Goal: Book appointment/travel/reservation

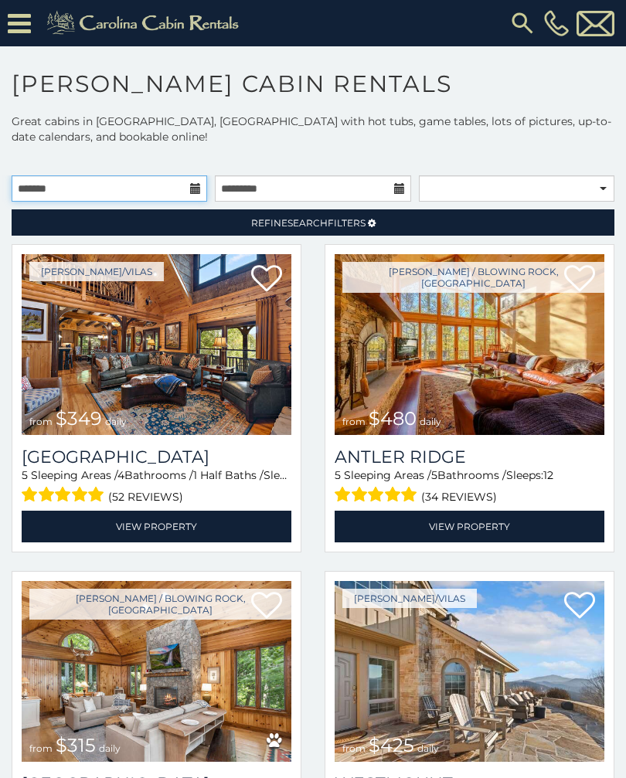
click at [36, 181] on input "text" at bounding box center [110, 188] width 196 height 26
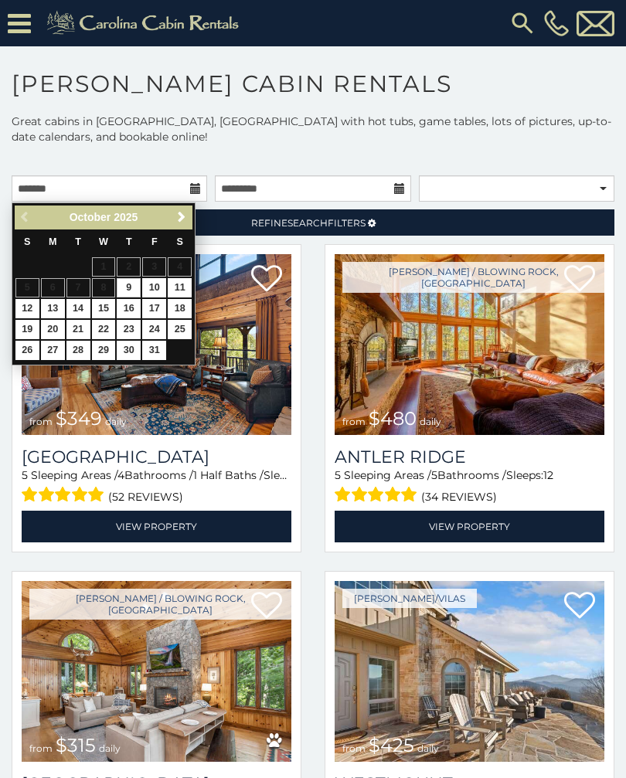
click at [187, 211] on span "Next" at bounding box center [181, 217] width 12 height 12
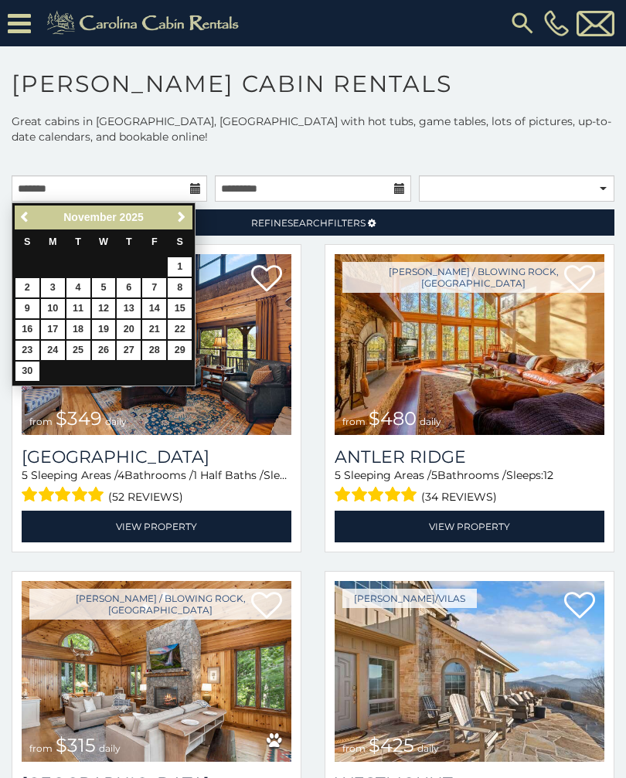
click at [189, 225] on link "Next" at bounding box center [181, 217] width 19 height 19
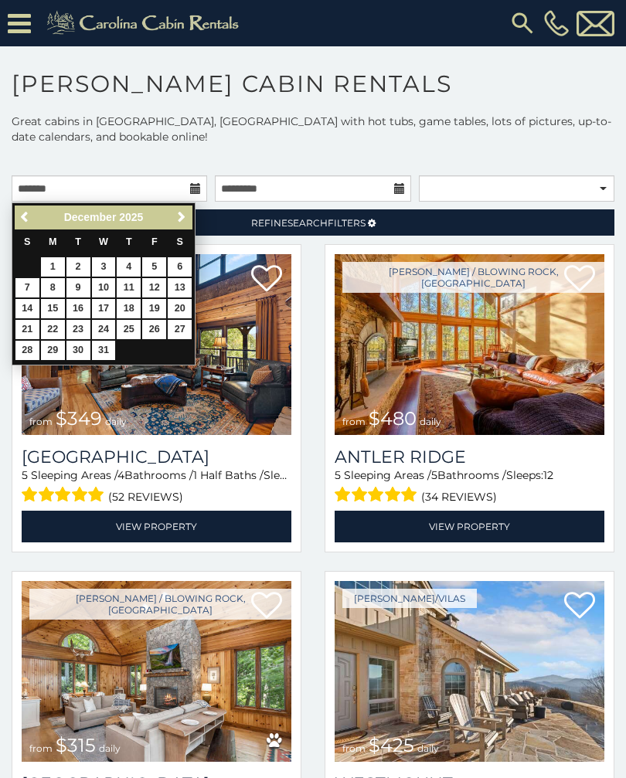
click at [192, 208] on div "Previous Next December 2025" at bounding box center [104, 218] width 178 height 24
click at [186, 211] on span "Next" at bounding box center [181, 217] width 12 height 12
click at [187, 220] on span "Next" at bounding box center [181, 217] width 12 height 12
click at [188, 220] on link "Next" at bounding box center [181, 217] width 19 height 19
click at [196, 201] on input "text" at bounding box center [110, 188] width 196 height 26
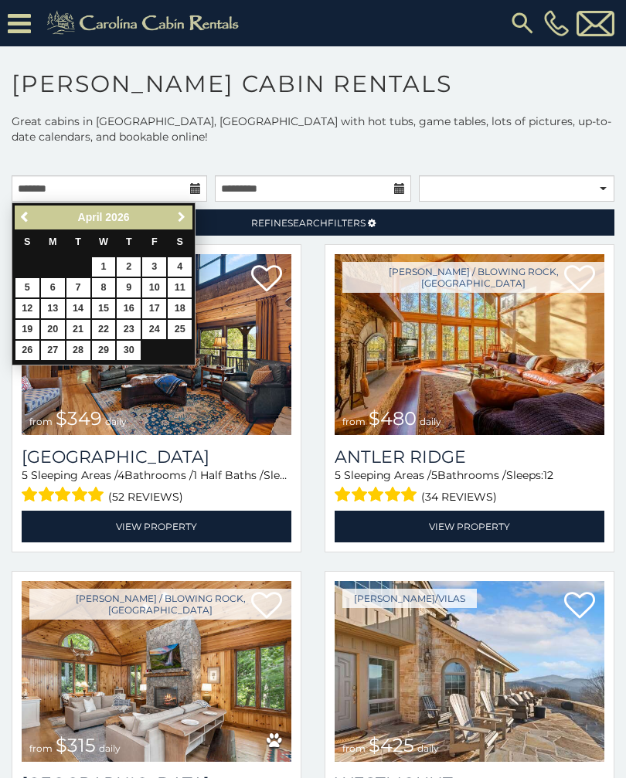
click at [189, 218] on link "Next" at bounding box center [181, 217] width 19 height 19
click at [188, 216] on link "Next" at bounding box center [181, 217] width 19 height 19
click at [164, 341] on link "31" at bounding box center [154, 350] width 24 height 19
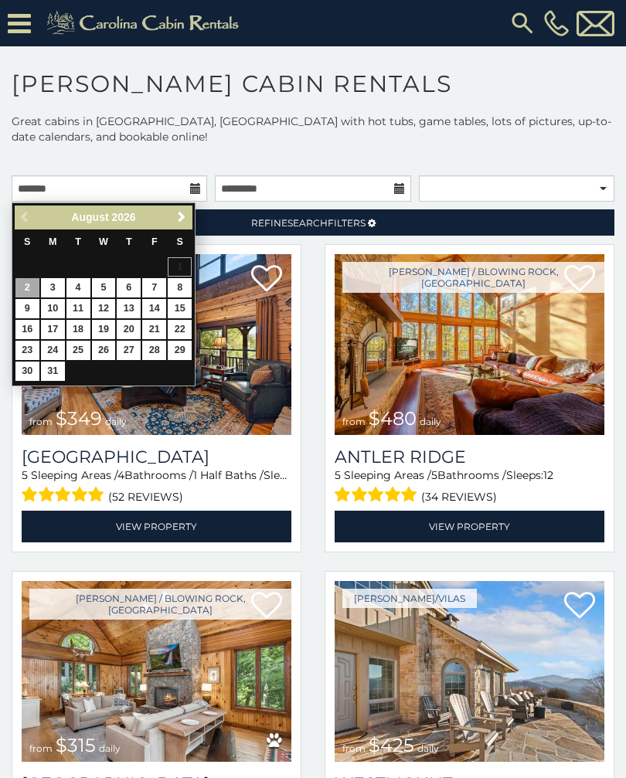
type input "**********"
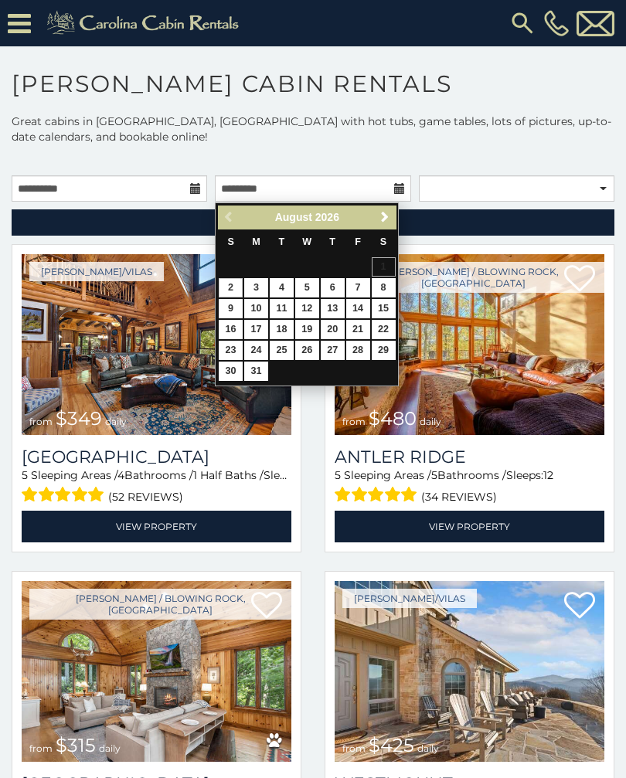
click at [365, 278] on link "7" at bounding box center [358, 287] width 24 height 19
type input "**********"
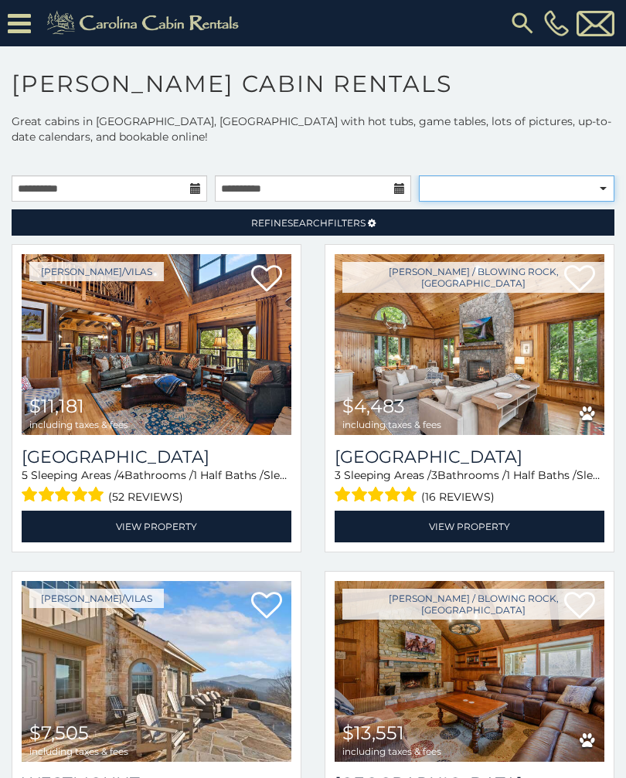
click at [502, 183] on select "**********" at bounding box center [517, 188] width 196 height 26
select select "**********"
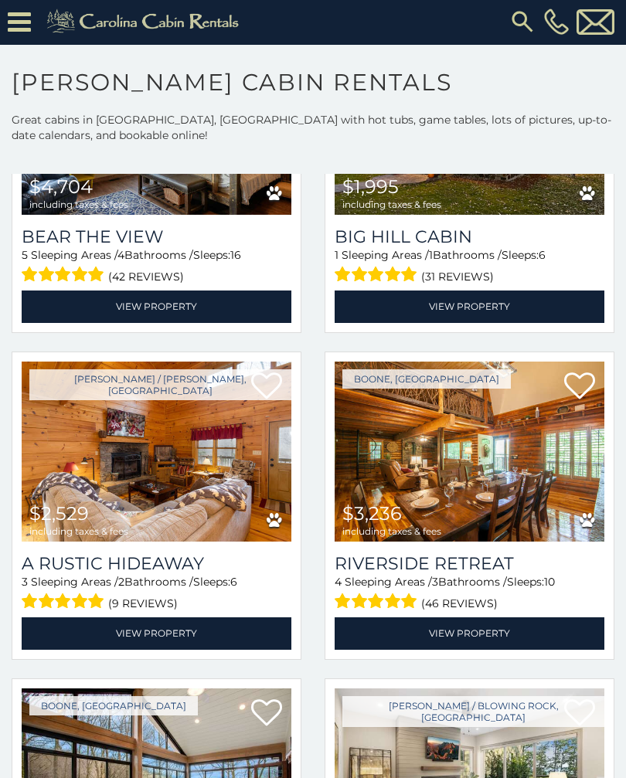
scroll to position [3816, 0]
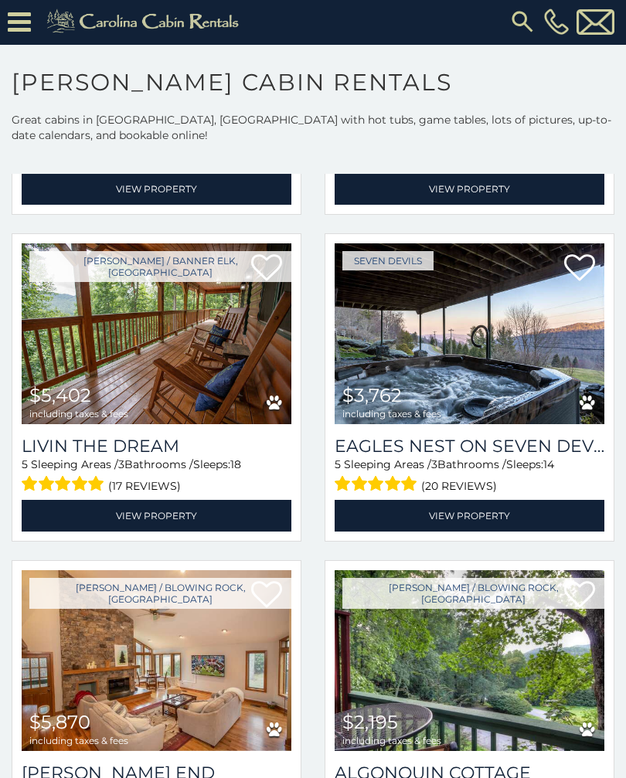
scroll to position [9492, 0]
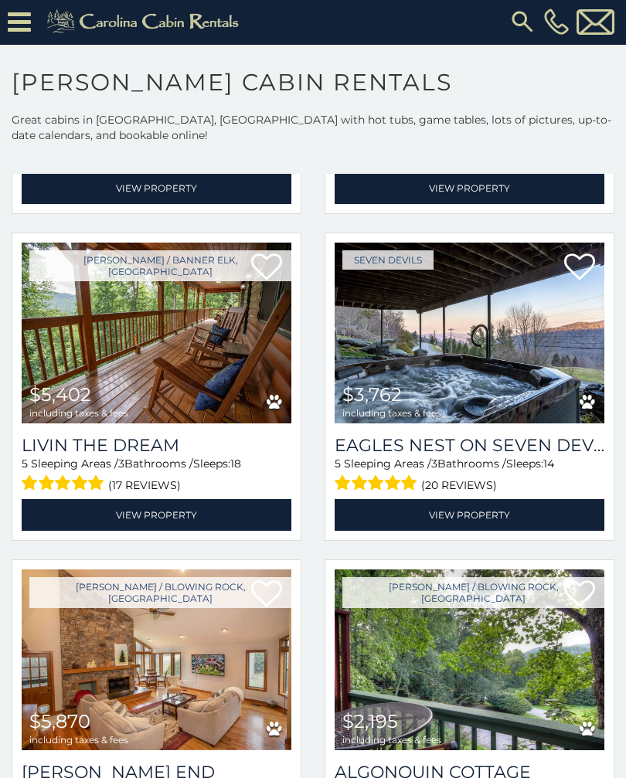
click at [189, 329] on img at bounding box center [157, 333] width 270 height 181
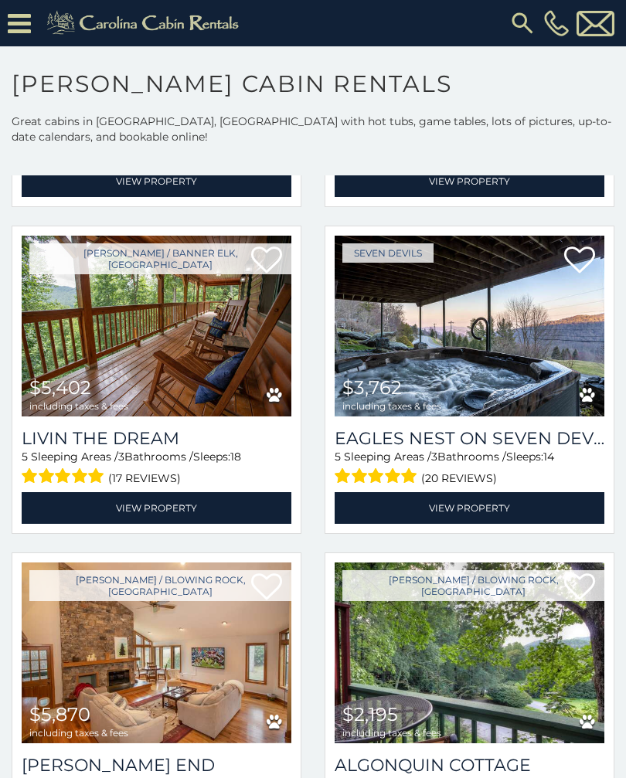
scroll to position [9500, 0]
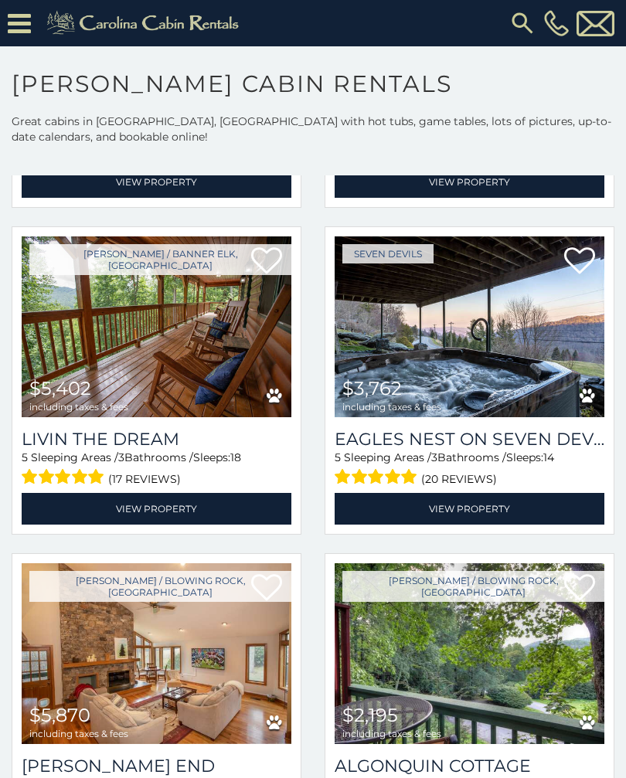
click at [220, 347] on img at bounding box center [157, 327] width 270 height 181
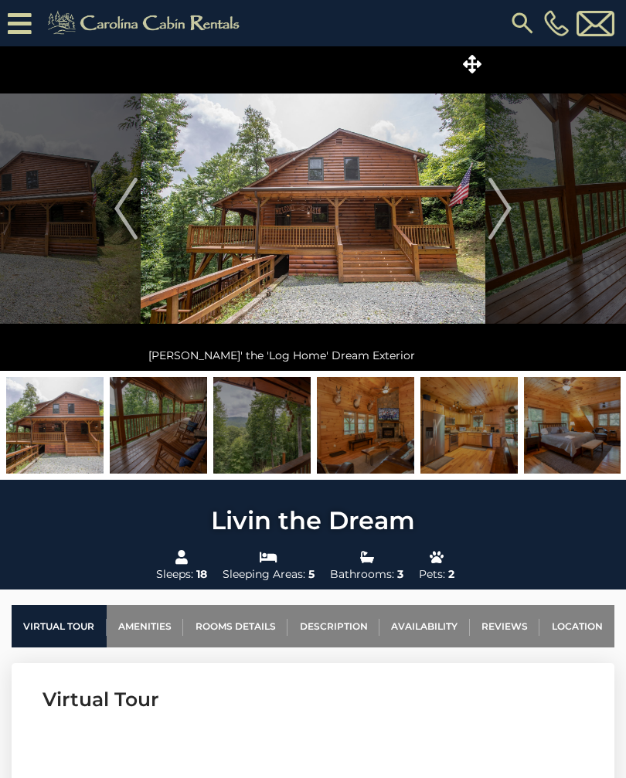
click at [495, 196] on img "Next" at bounding box center [500, 209] width 23 height 62
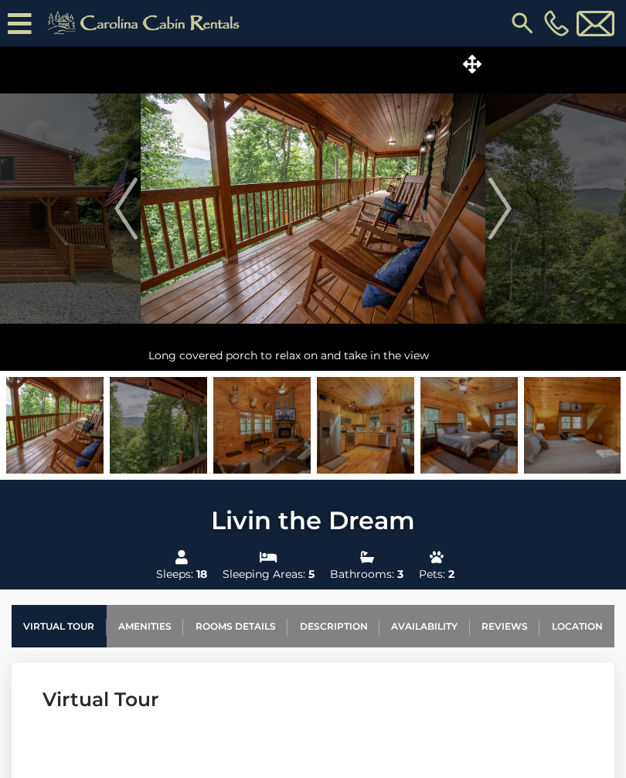
click at [499, 206] on img "Next" at bounding box center [500, 209] width 23 height 62
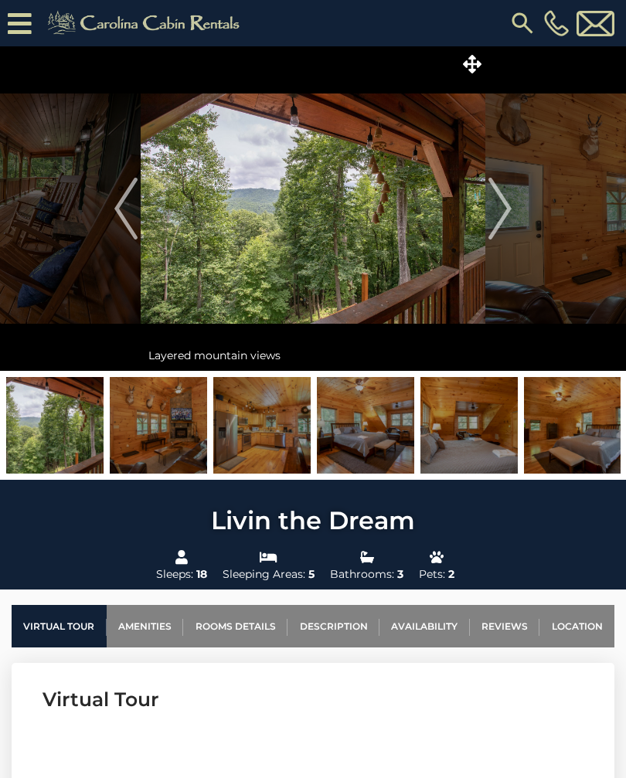
click at [507, 208] on img "Next" at bounding box center [500, 209] width 23 height 62
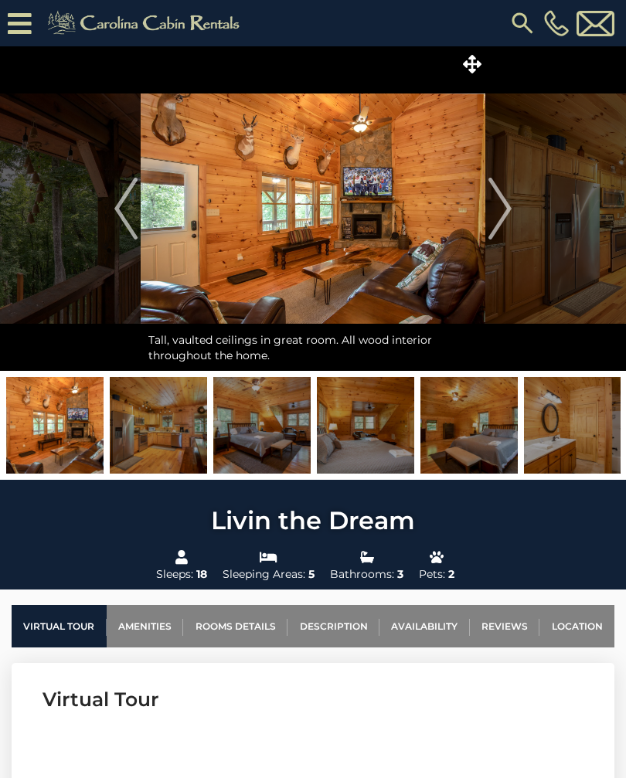
click at [503, 200] on img "Next" at bounding box center [500, 209] width 23 height 62
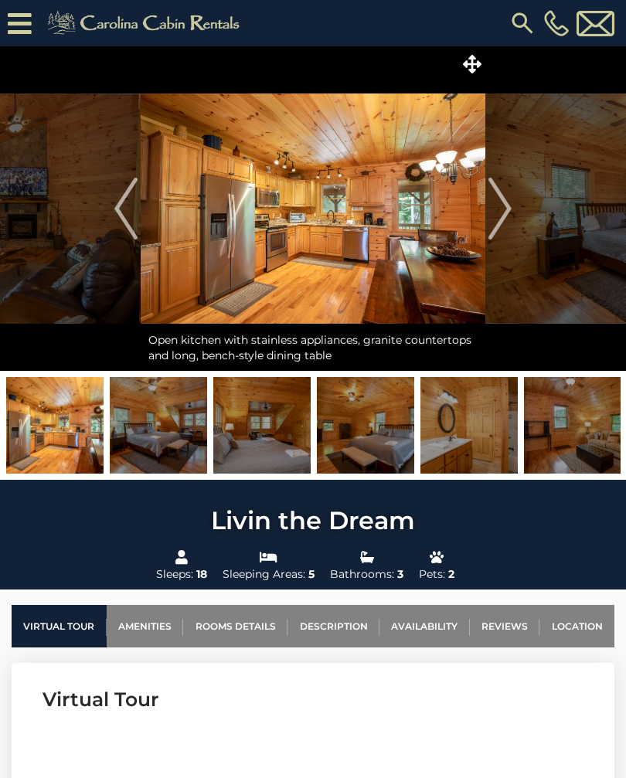
click at [506, 207] on img "Next" at bounding box center [500, 209] width 23 height 62
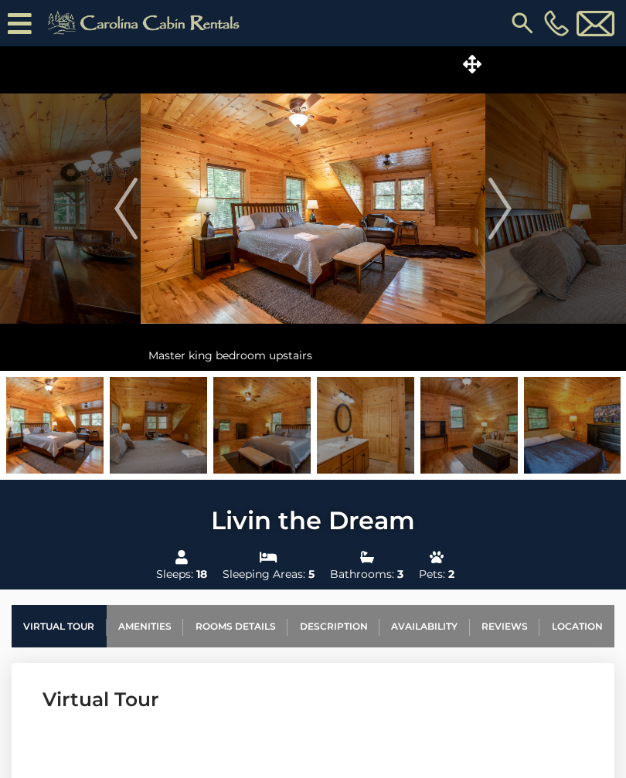
click at [502, 225] on img "Next" at bounding box center [500, 209] width 23 height 62
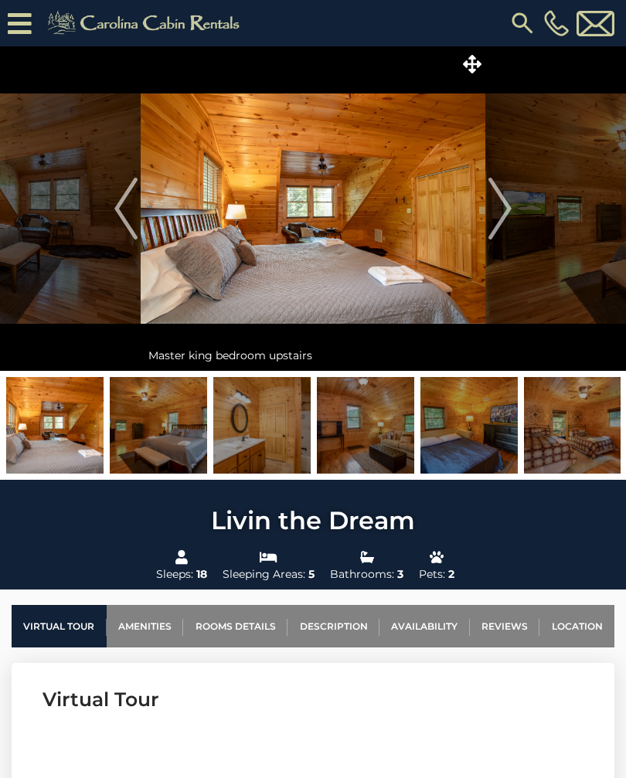
click at [513, 212] on button "Next" at bounding box center [499, 208] width 29 height 325
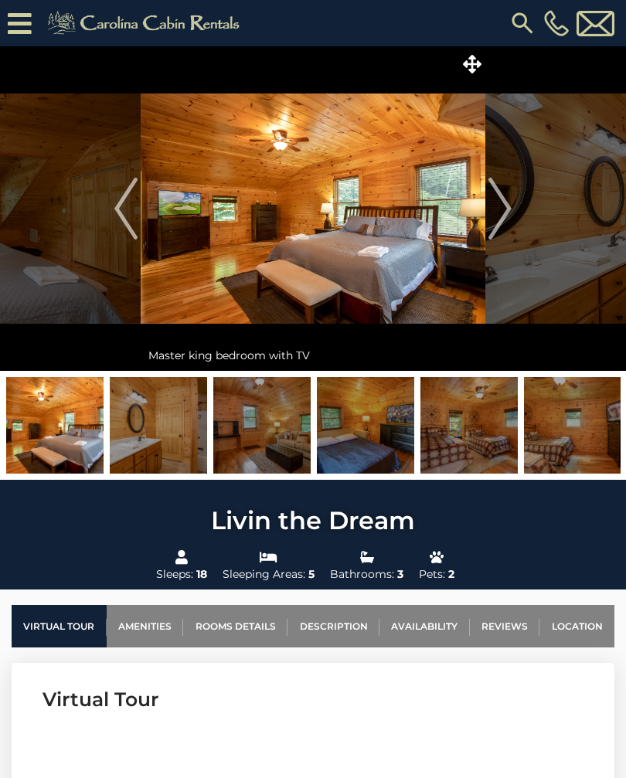
click at [508, 226] on img "Next" at bounding box center [500, 209] width 23 height 62
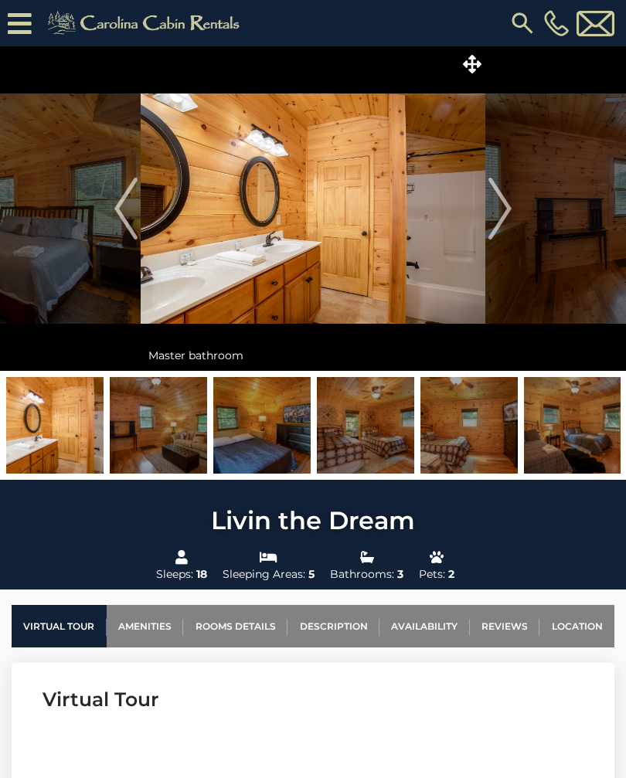
click at [499, 223] on img "Next" at bounding box center [500, 209] width 23 height 62
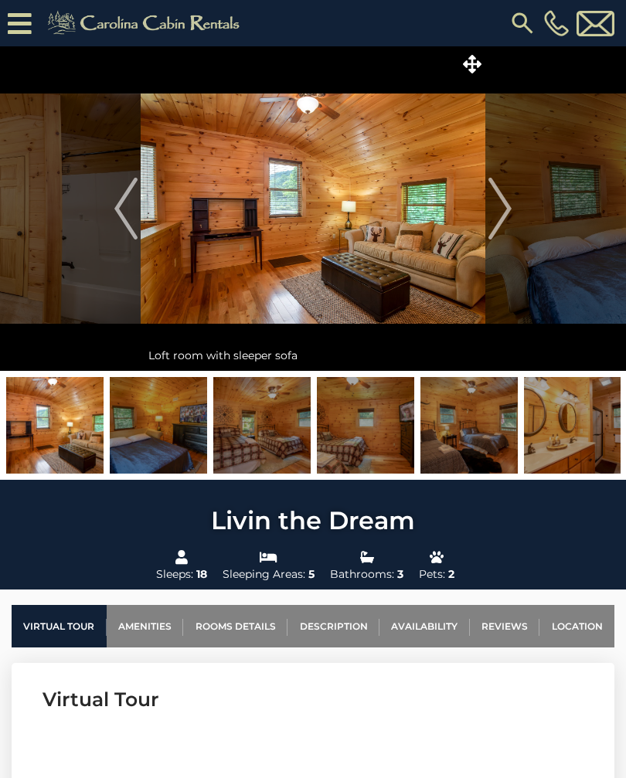
click at [501, 206] on img "Next" at bounding box center [500, 209] width 23 height 62
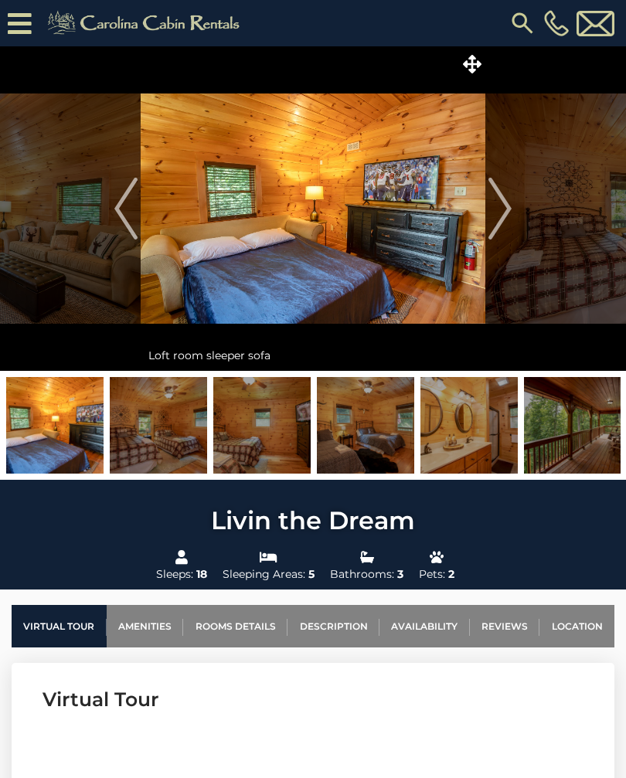
click at [514, 220] on button "Next" at bounding box center [499, 208] width 29 height 325
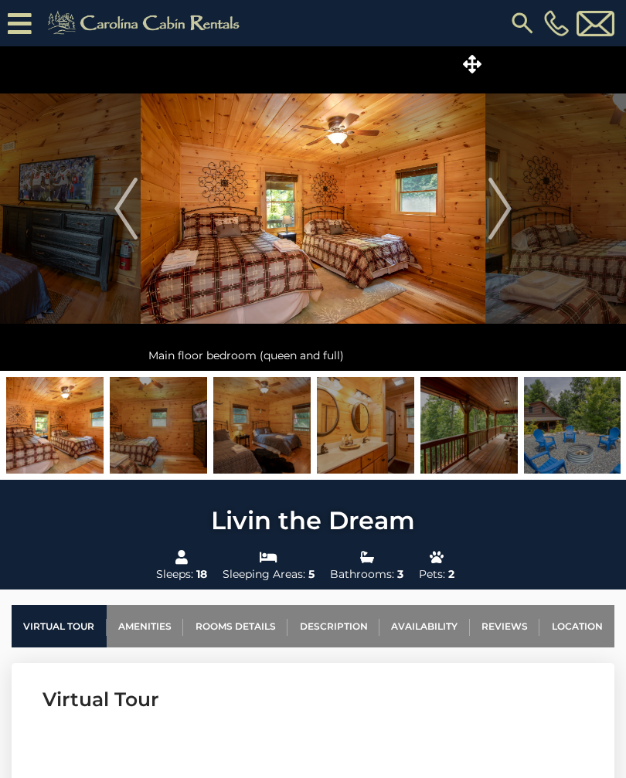
click at [502, 191] on img "Next" at bounding box center [500, 209] width 23 height 62
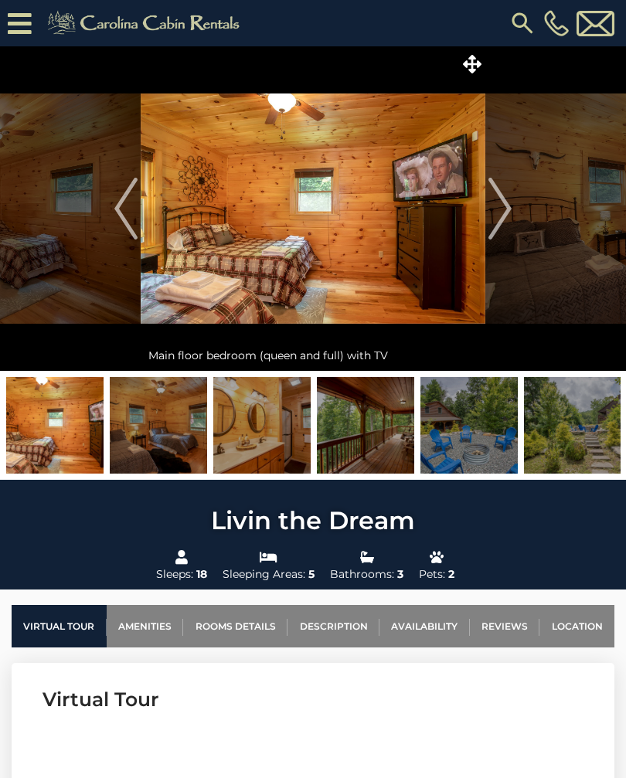
click at [502, 191] on img "Next" at bounding box center [500, 209] width 23 height 62
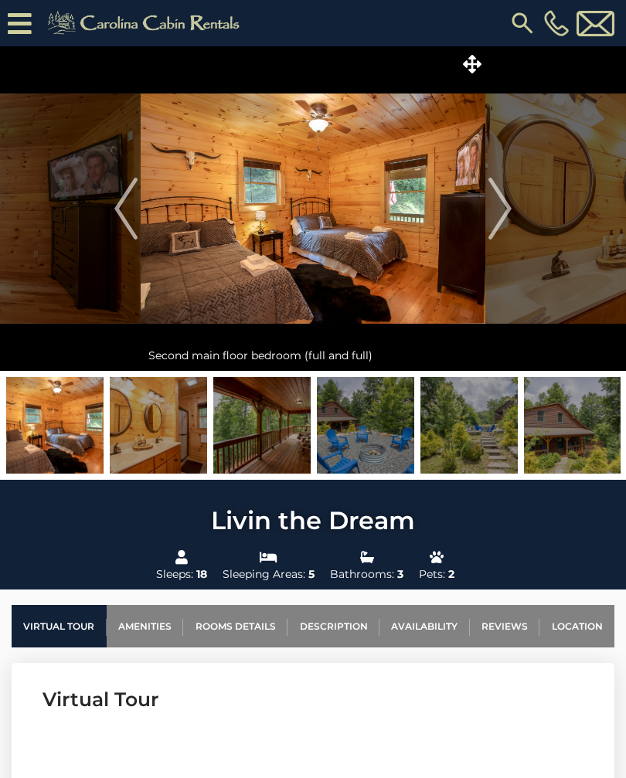
click at [503, 213] on img "Next" at bounding box center [500, 209] width 23 height 62
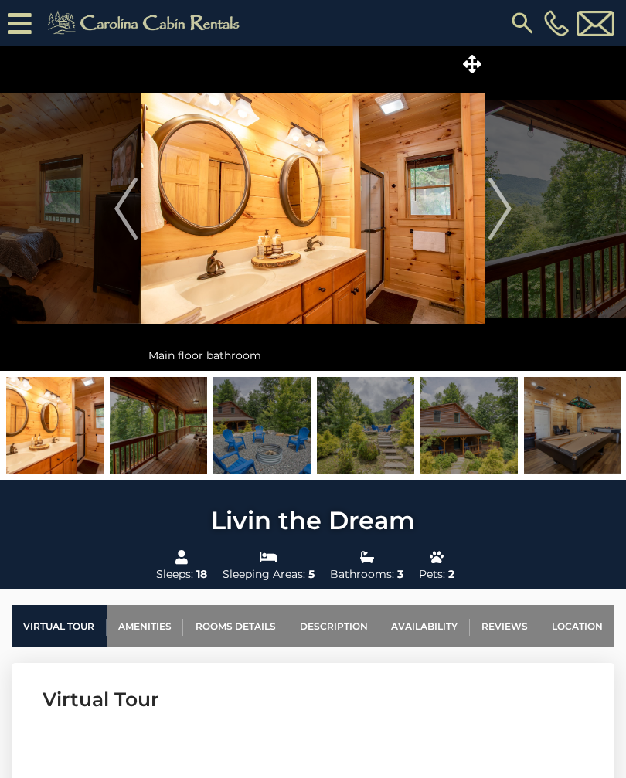
click at [505, 216] on img "Next" at bounding box center [500, 209] width 23 height 62
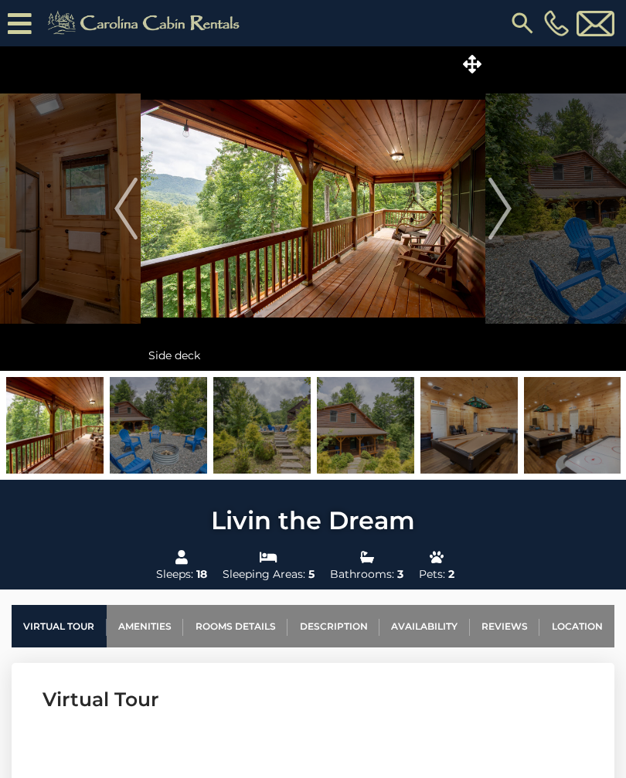
click at [508, 209] on img "Next" at bounding box center [500, 209] width 23 height 62
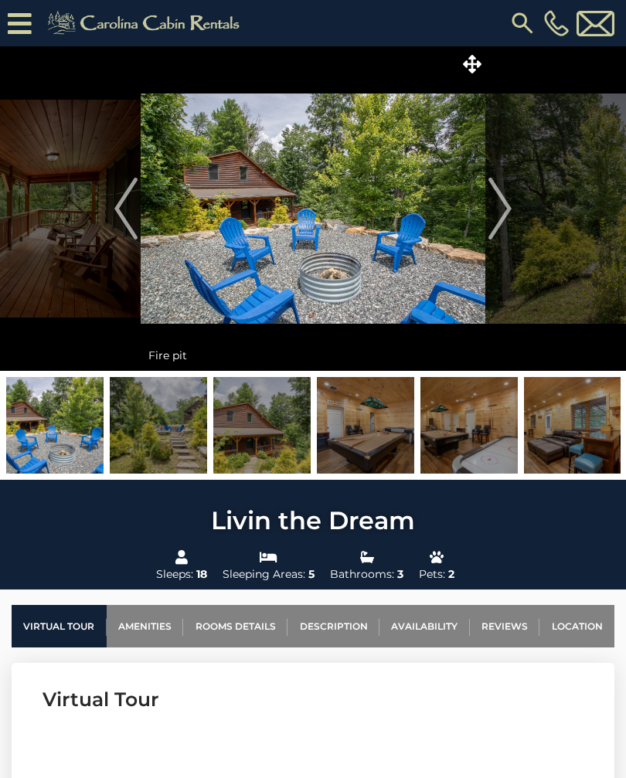
click at [502, 210] on img "Next" at bounding box center [500, 209] width 23 height 62
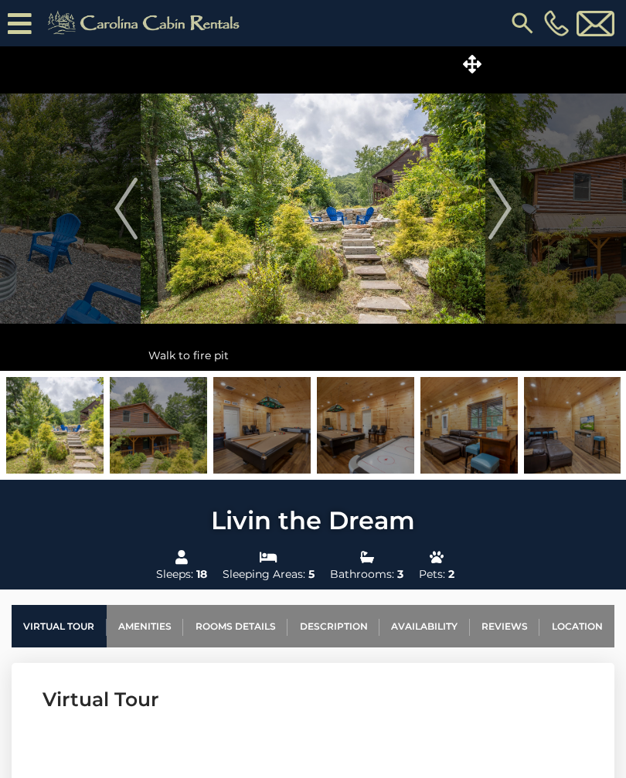
click at [509, 208] on img "Next" at bounding box center [500, 209] width 23 height 62
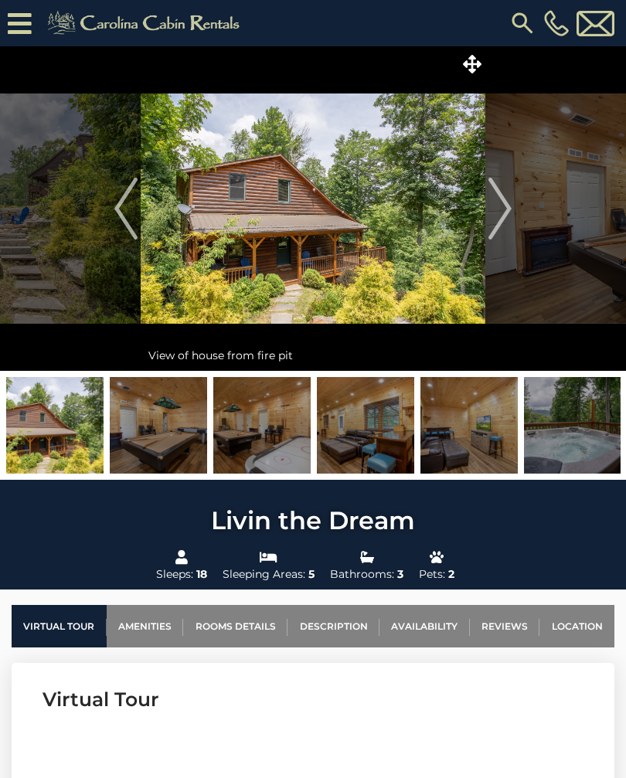
click at [509, 216] on img "Next" at bounding box center [500, 209] width 23 height 62
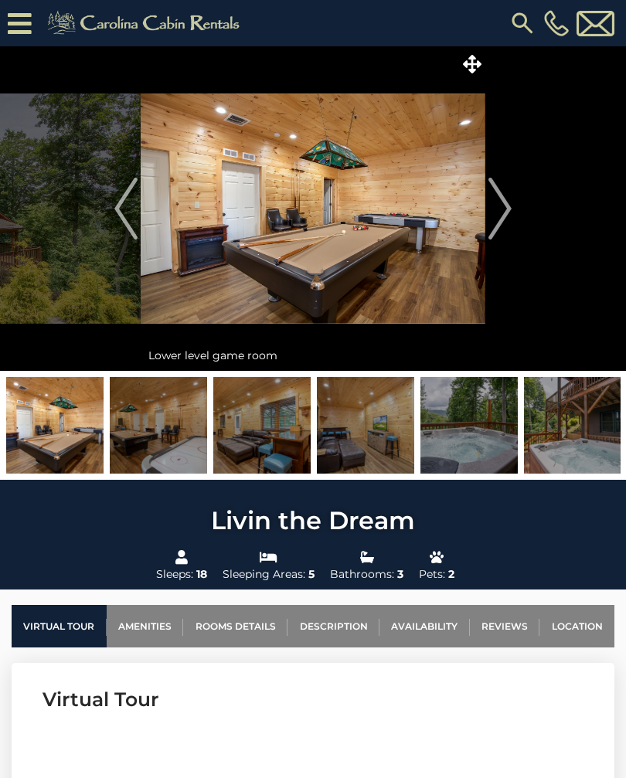
click at [509, 212] on img "Next" at bounding box center [500, 209] width 23 height 62
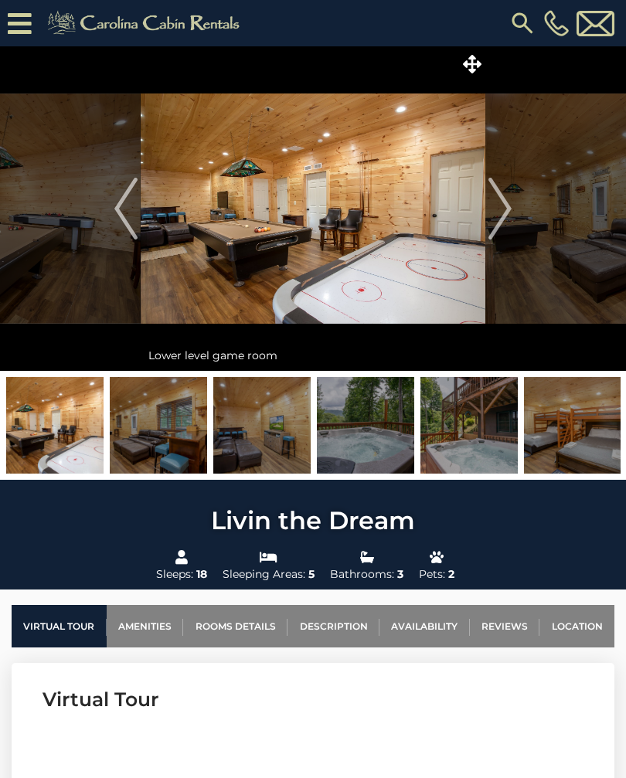
click at [499, 219] on img "Next" at bounding box center [500, 209] width 23 height 62
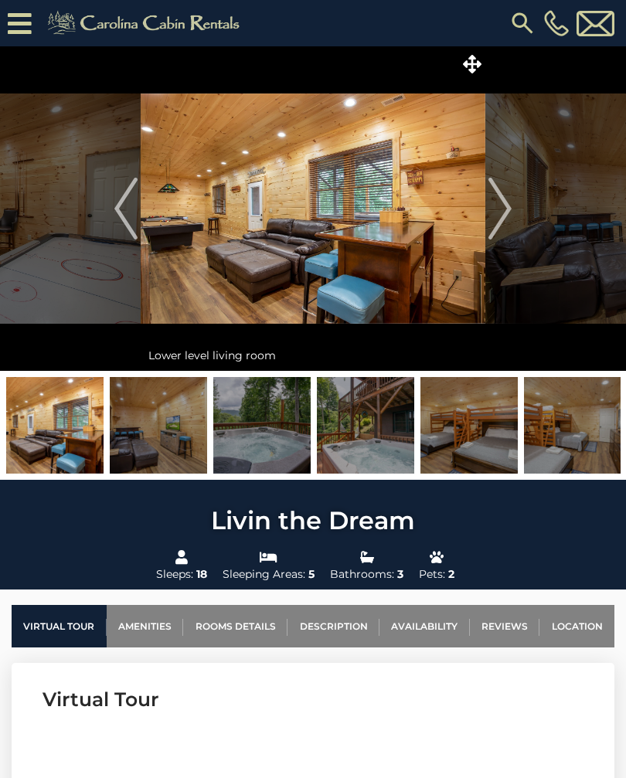
click at [504, 203] on img "Next" at bounding box center [500, 209] width 23 height 62
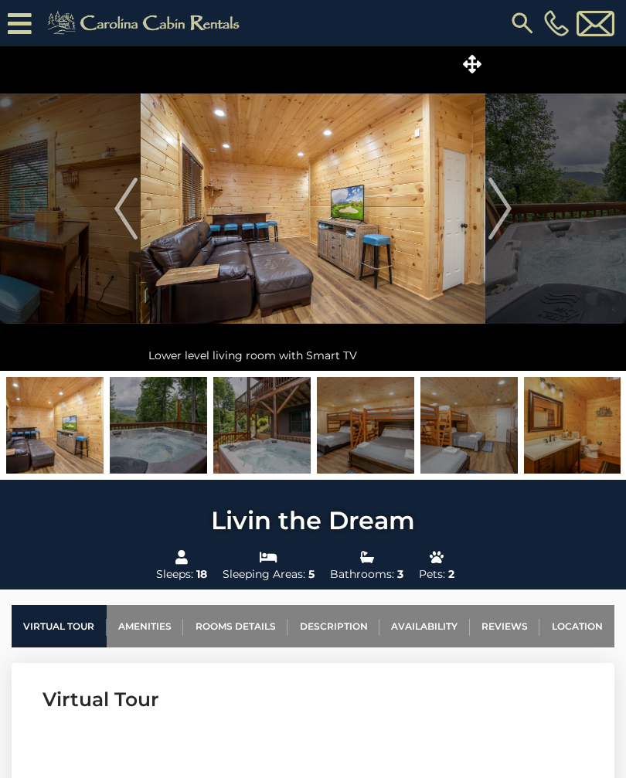
click at [505, 212] on img "Next" at bounding box center [500, 209] width 23 height 62
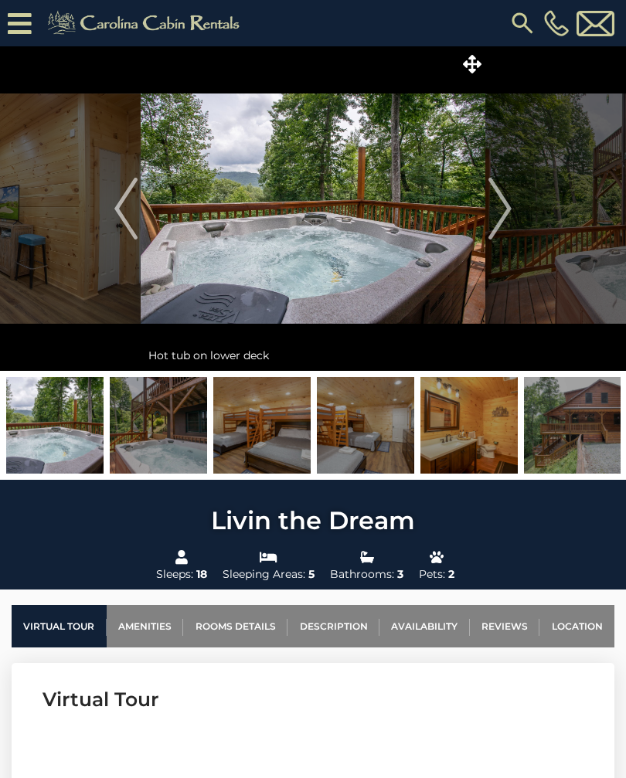
click at [506, 227] on img "Next" at bounding box center [500, 209] width 23 height 62
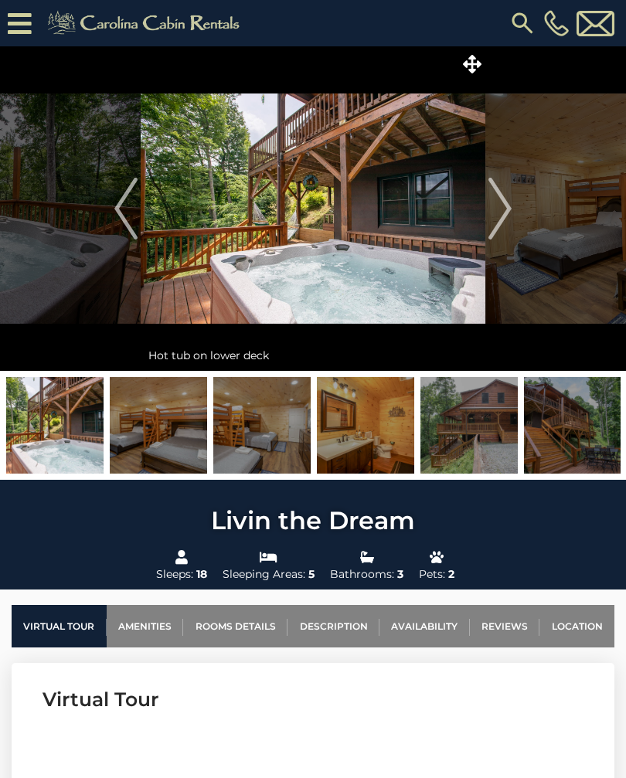
click at [503, 209] on img "Next" at bounding box center [500, 209] width 23 height 62
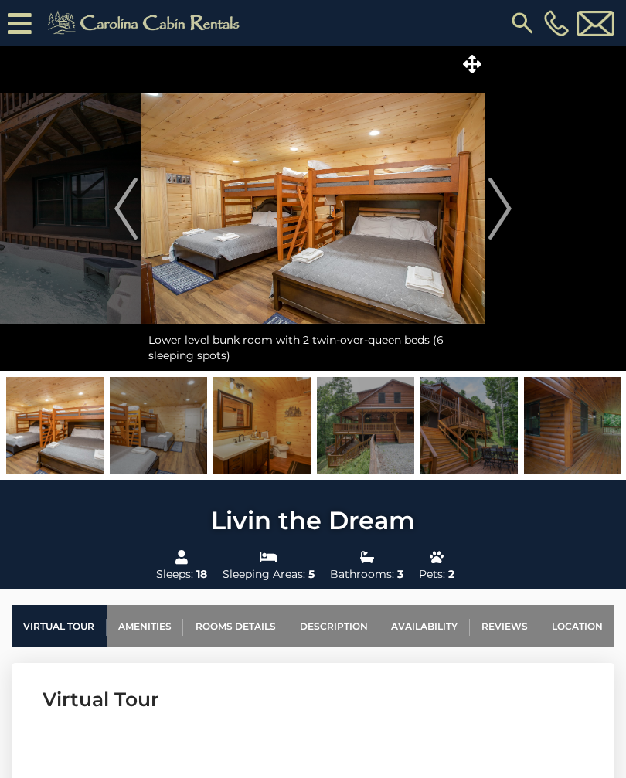
click at [505, 207] on img "Next" at bounding box center [500, 209] width 23 height 62
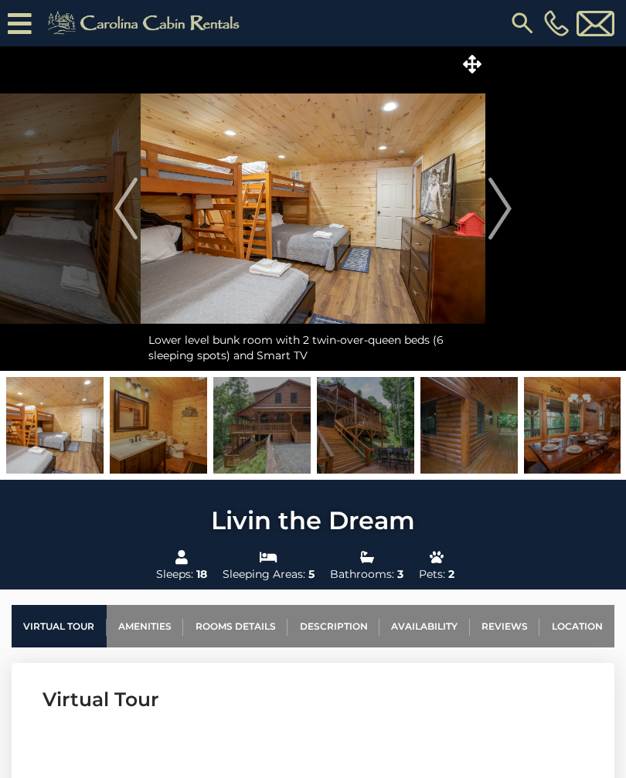
click at [498, 213] on img "Next" at bounding box center [500, 209] width 23 height 62
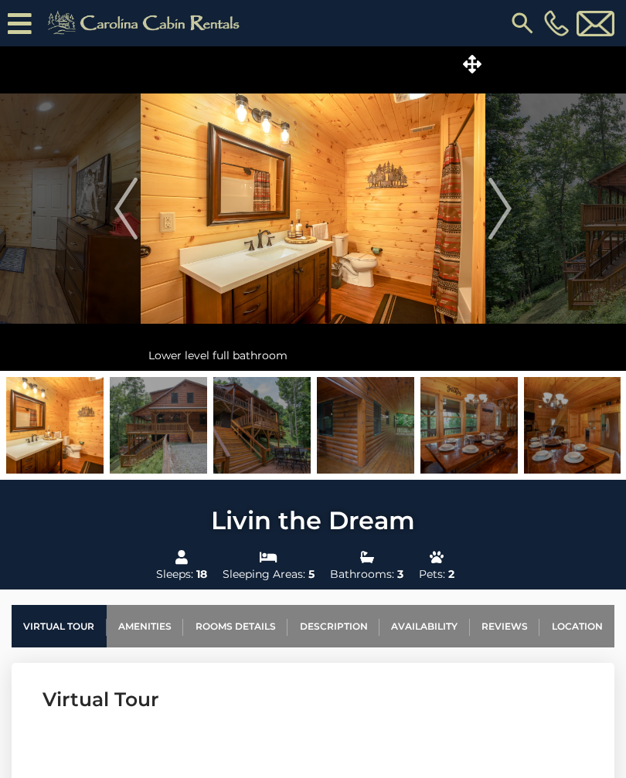
click at [492, 210] on img "Next" at bounding box center [500, 209] width 23 height 62
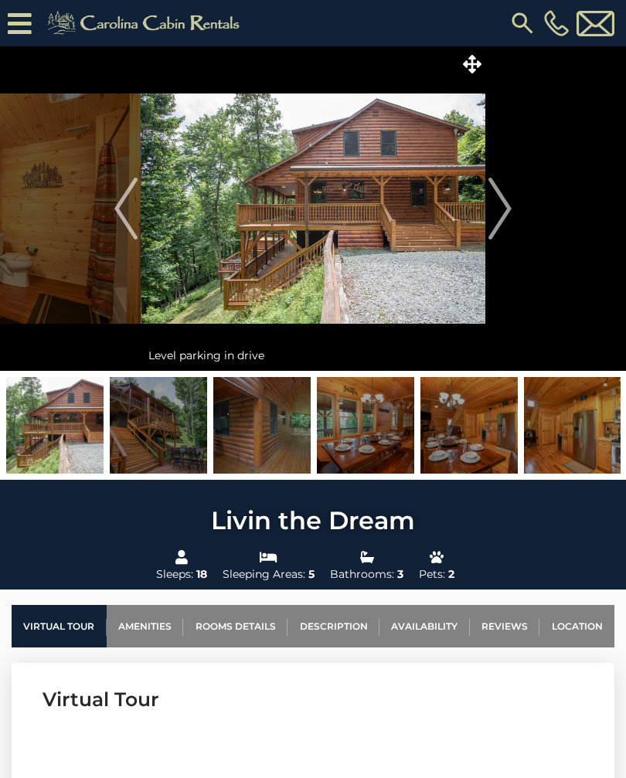
click at [499, 211] on img "Next" at bounding box center [500, 209] width 23 height 62
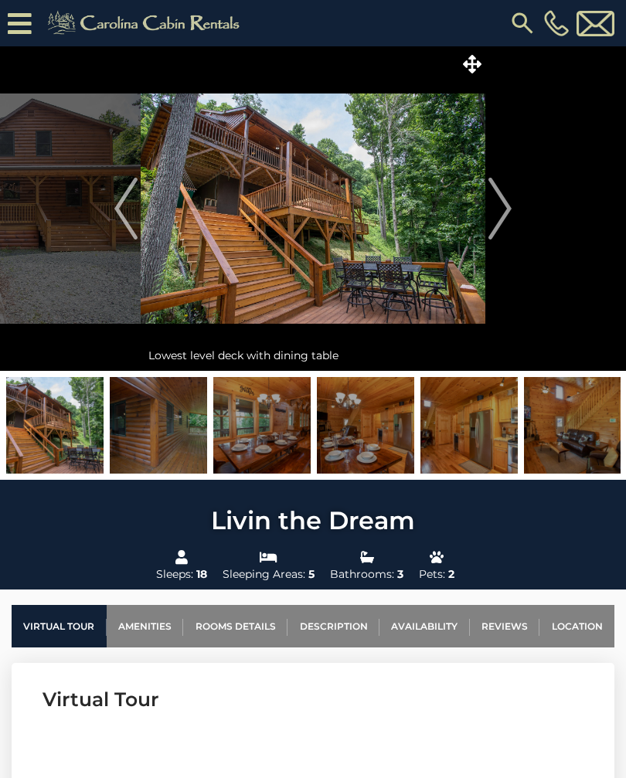
click at [512, 209] on img "Next" at bounding box center [500, 209] width 23 height 62
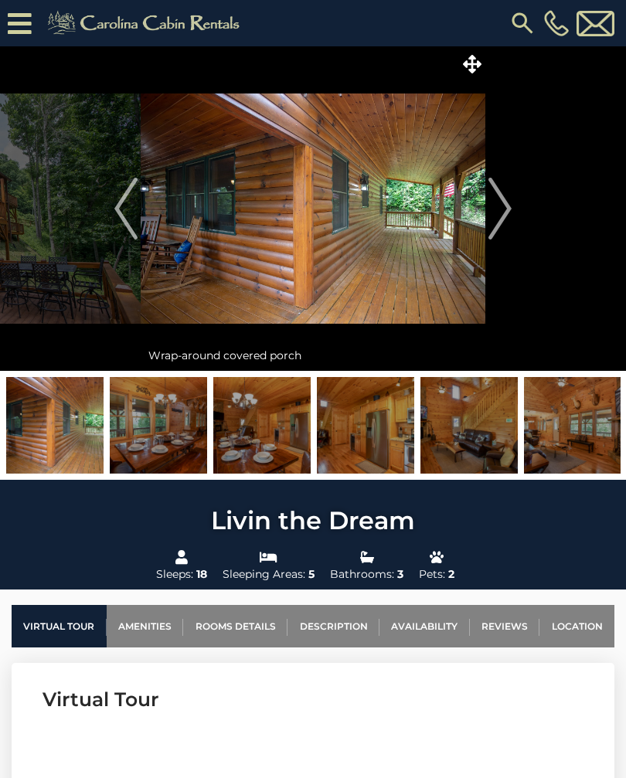
click at [502, 217] on img "Next" at bounding box center [500, 209] width 23 height 62
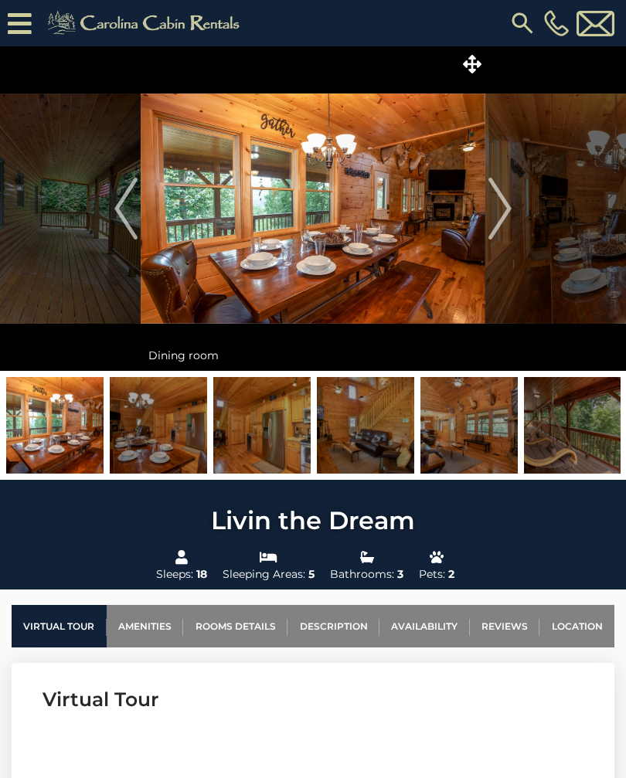
click at [502, 216] on img "Next" at bounding box center [500, 209] width 23 height 62
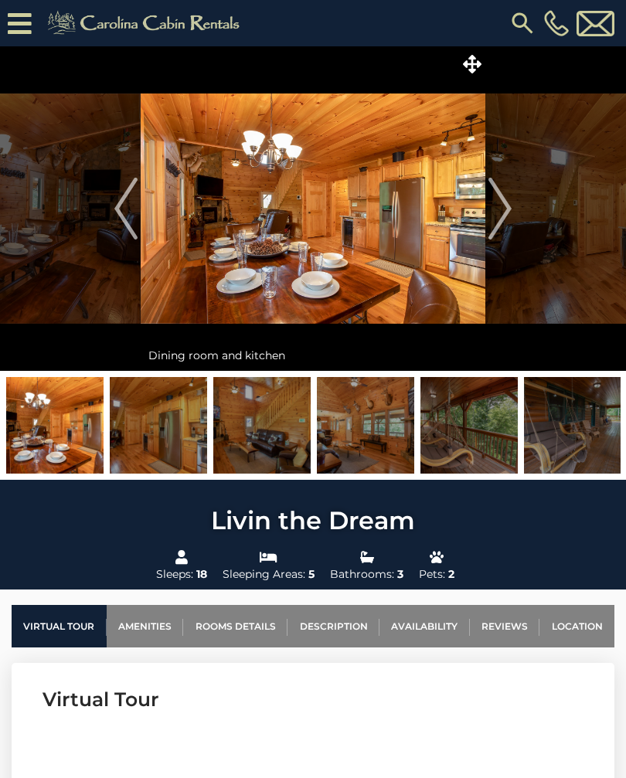
click at [502, 216] on img "Next" at bounding box center [500, 209] width 23 height 62
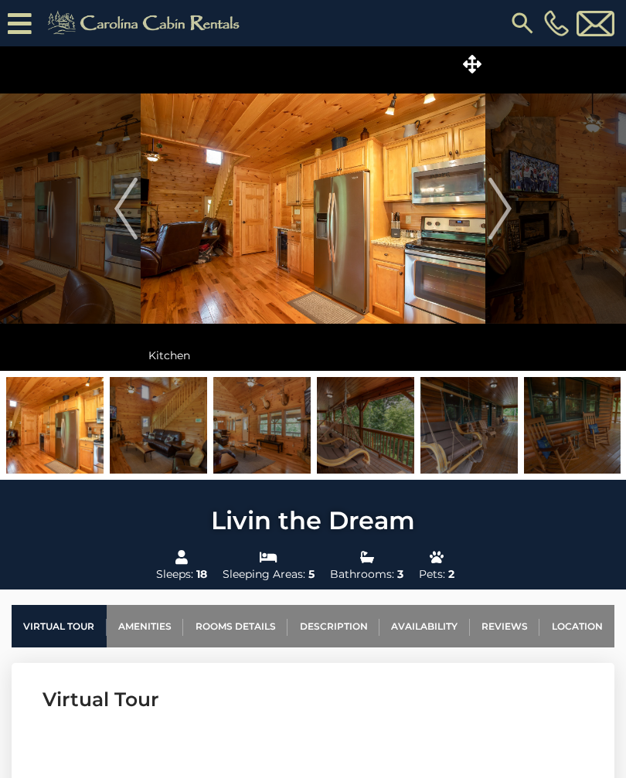
click at [507, 212] on img "Next" at bounding box center [500, 209] width 23 height 62
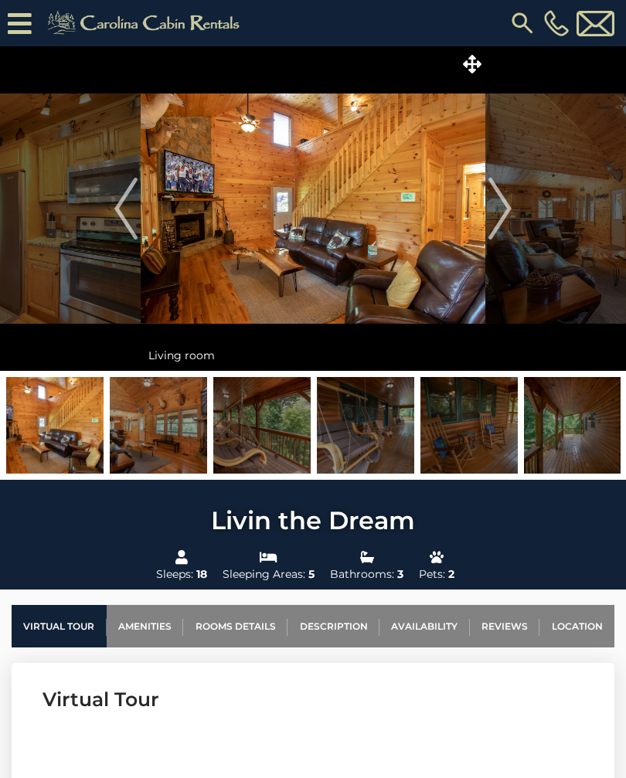
click at [499, 212] on img "Next" at bounding box center [500, 209] width 23 height 62
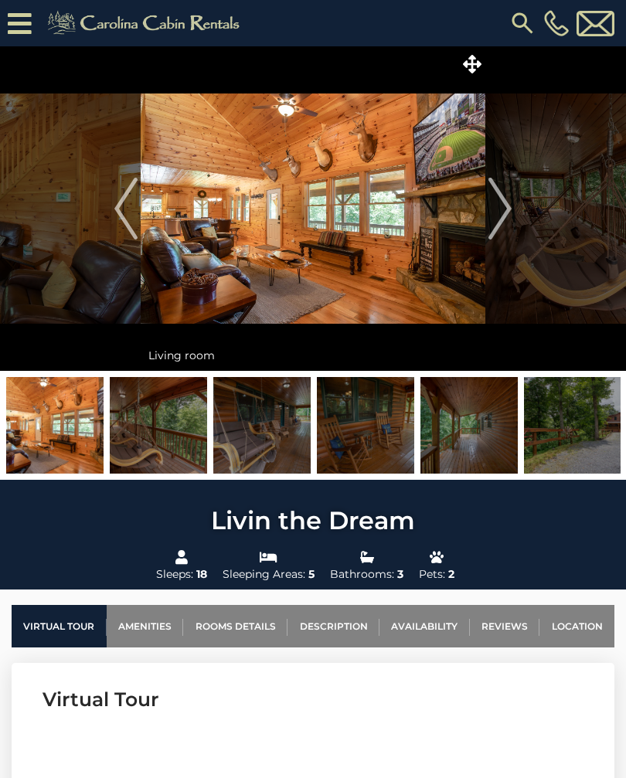
click at [503, 206] on img "Next" at bounding box center [500, 209] width 23 height 62
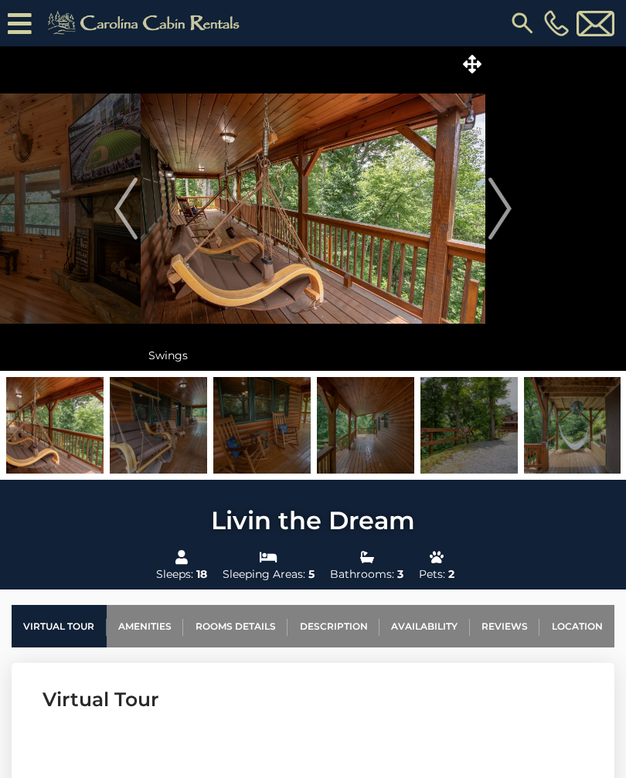
click at [502, 211] on img "Next" at bounding box center [500, 209] width 23 height 62
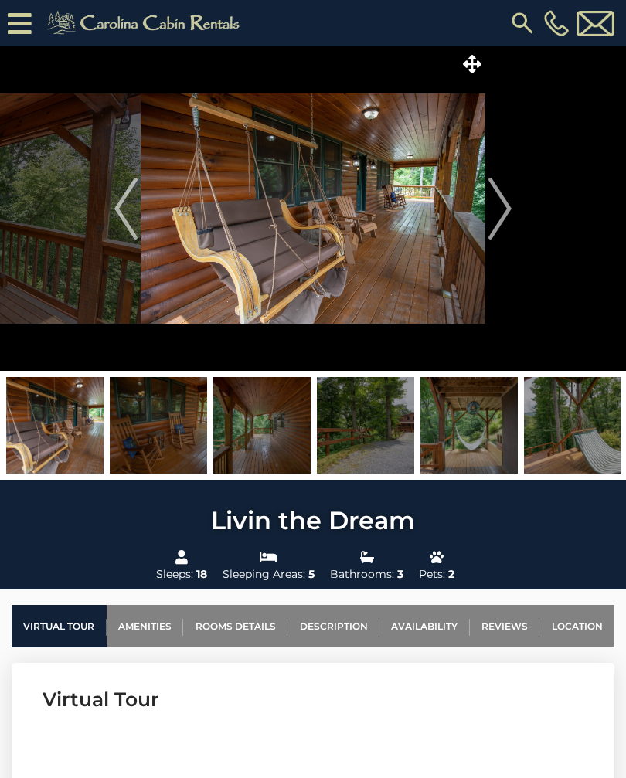
click at [502, 206] on img "Next" at bounding box center [500, 209] width 23 height 62
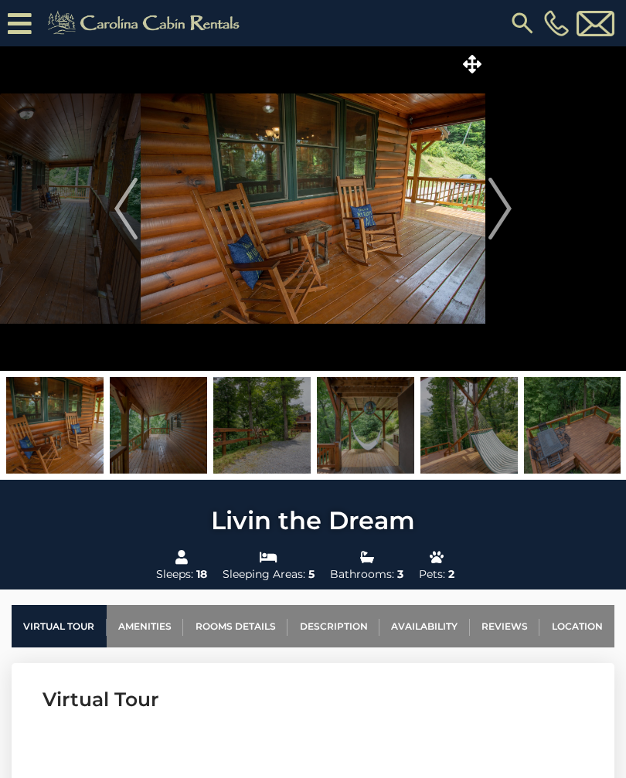
click at [497, 209] on img "Next" at bounding box center [500, 209] width 23 height 62
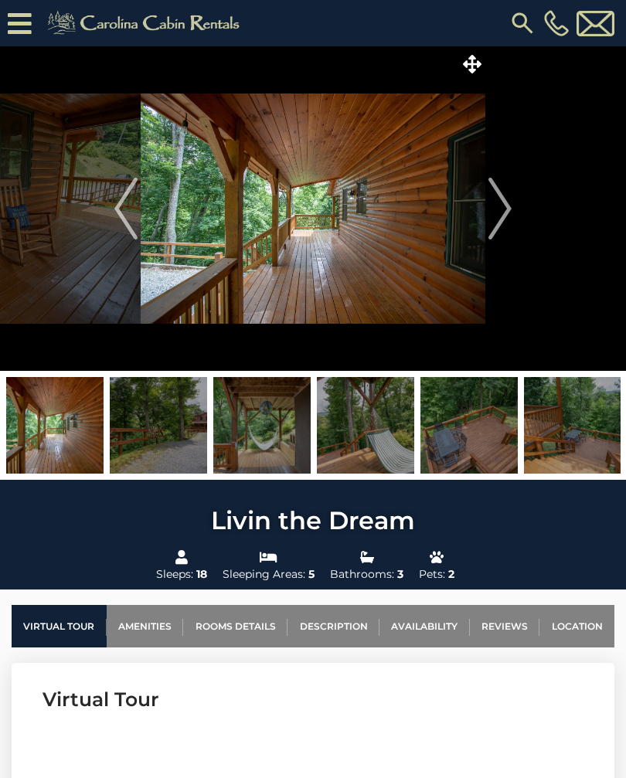
click at [502, 213] on img "Next" at bounding box center [500, 209] width 23 height 62
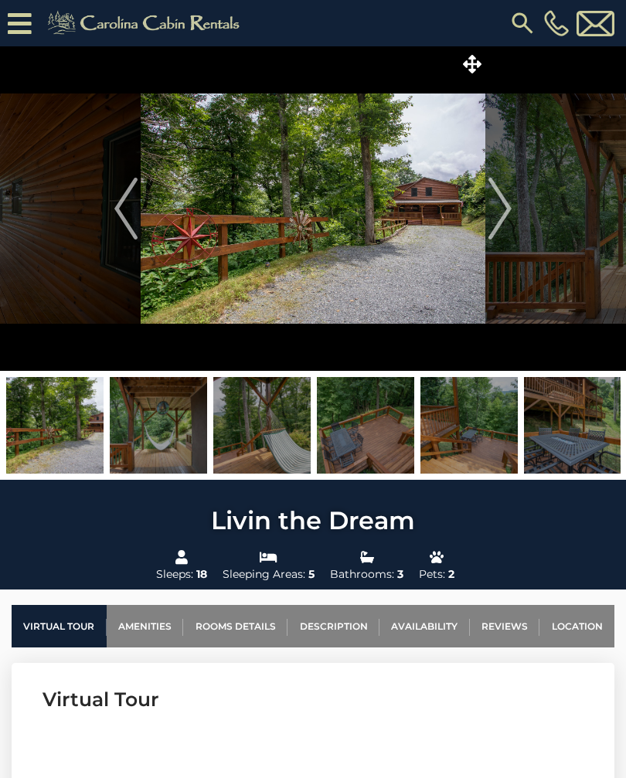
click at [498, 202] on img "Next" at bounding box center [500, 209] width 23 height 62
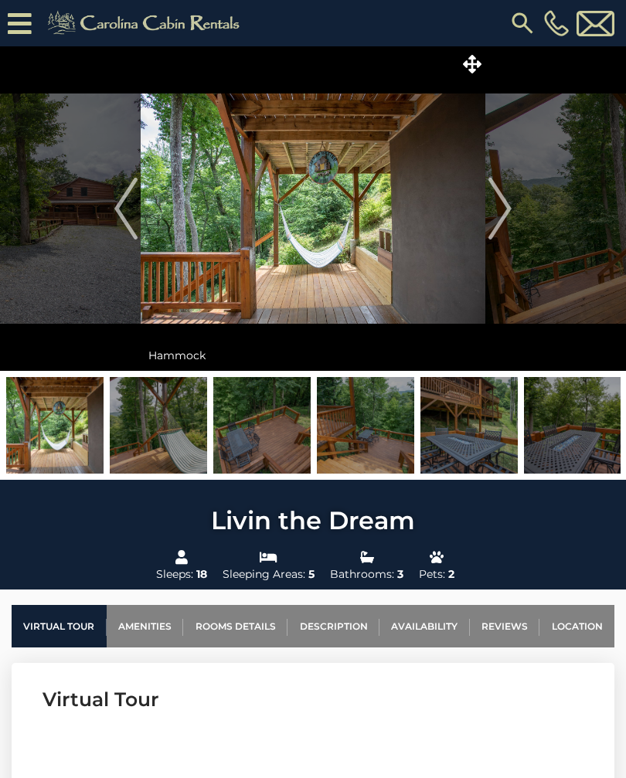
click at [513, 211] on button "Next" at bounding box center [499, 208] width 29 height 325
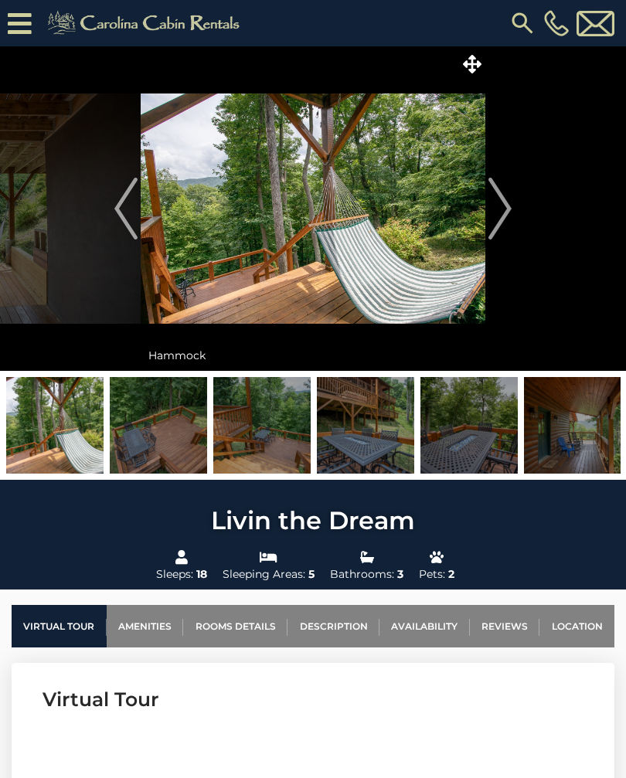
click at [504, 216] on img "Next" at bounding box center [500, 209] width 23 height 62
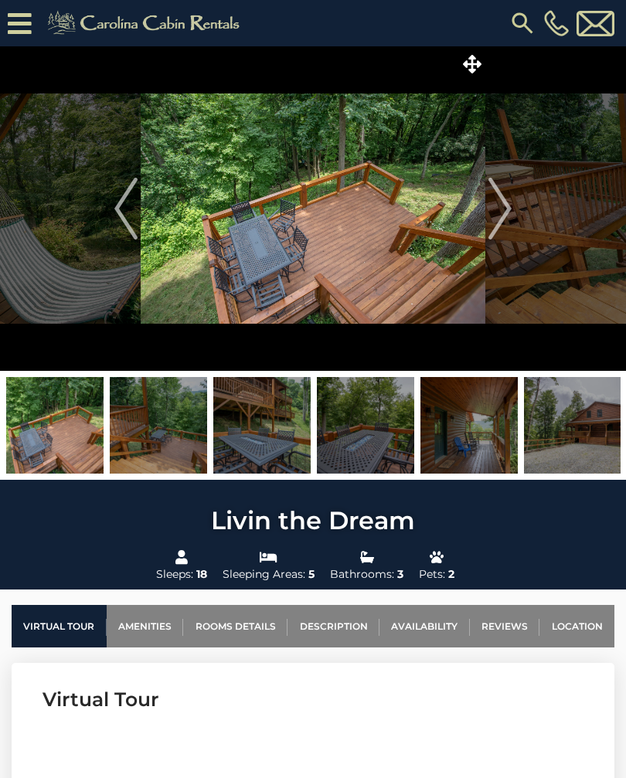
click at [498, 216] on img "Next" at bounding box center [500, 209] width 23 height 62
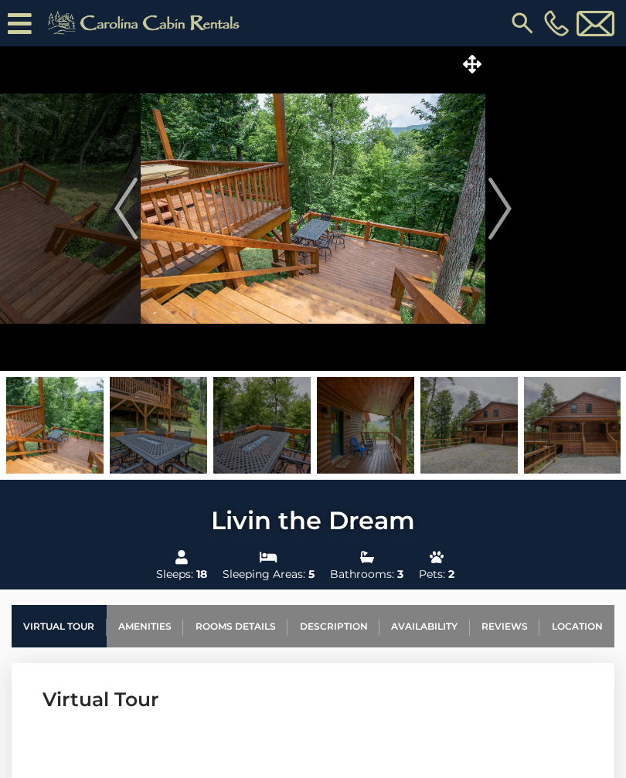
click at [505, 209] on img "Next" at bounding box center [500, 209] width 23 height 62
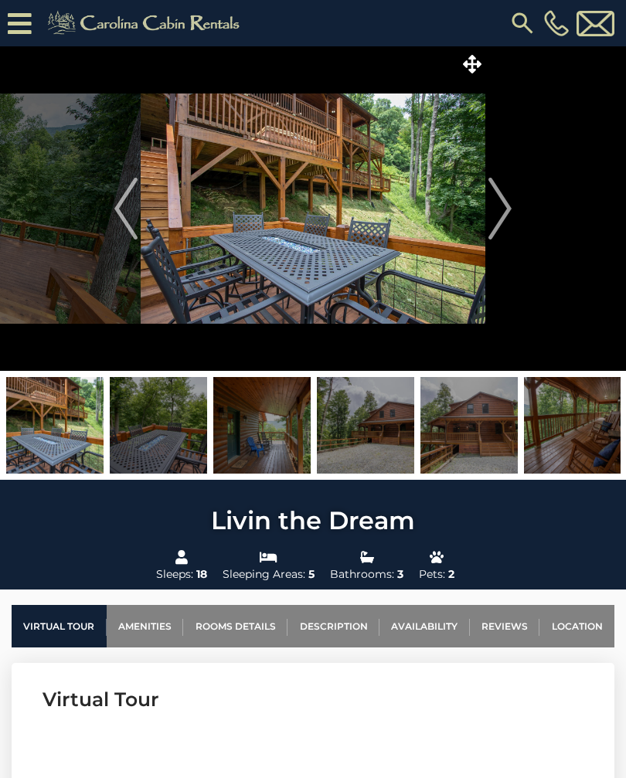
click at [511, 215] on img "Next" at bounding box center [500, 209] width 23 height 62
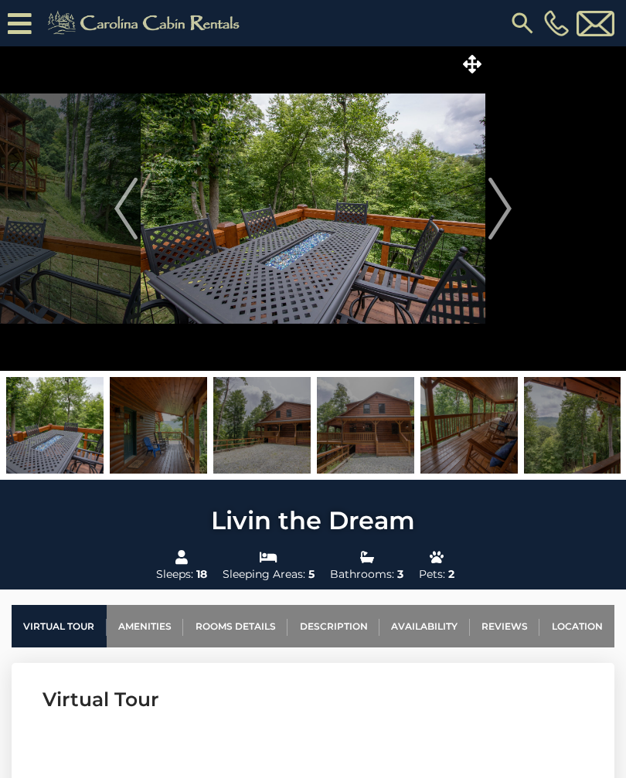
click at [496, 207] on img "Next" at bounding box center [500, 209] width 23 height 62
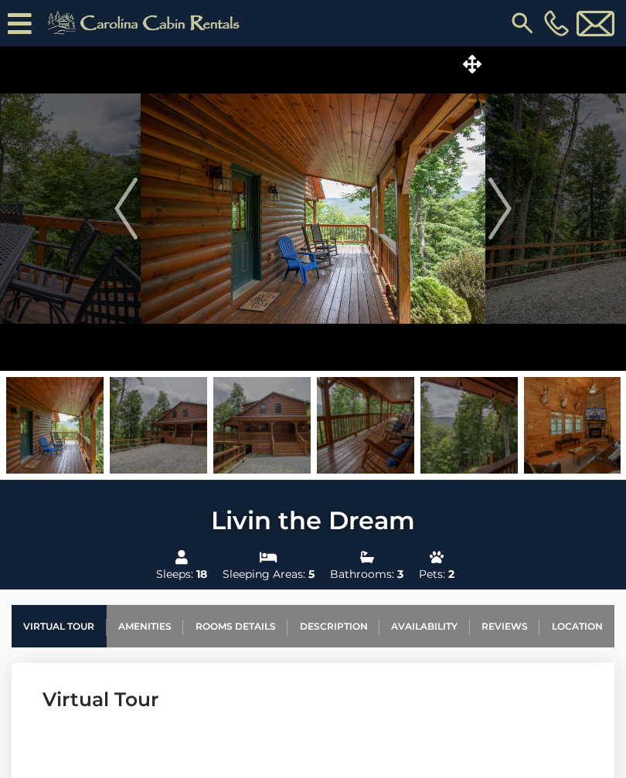
click at [499, 216] on img "Next" at bounding box center [500, 209] width 23 height 62
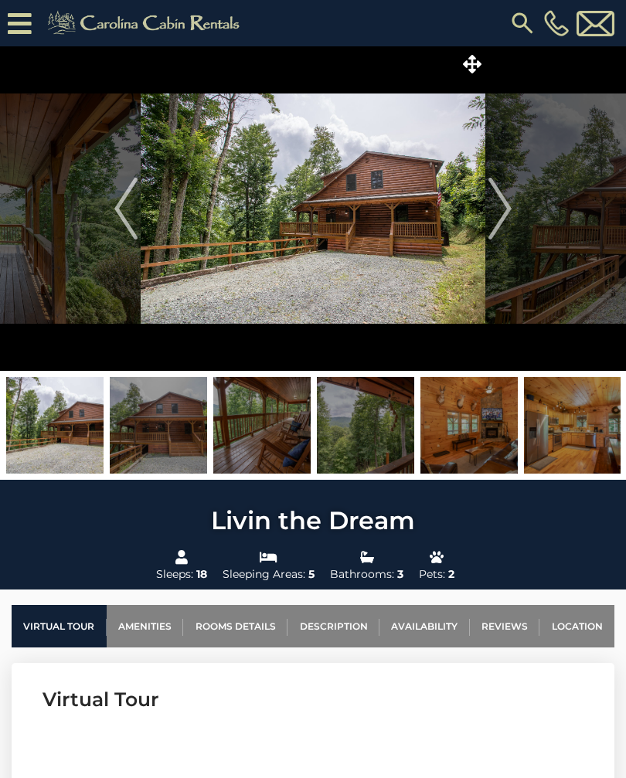
click at [499, 202] on img "Next" at bounding box center [500, 209] width 23 height 62
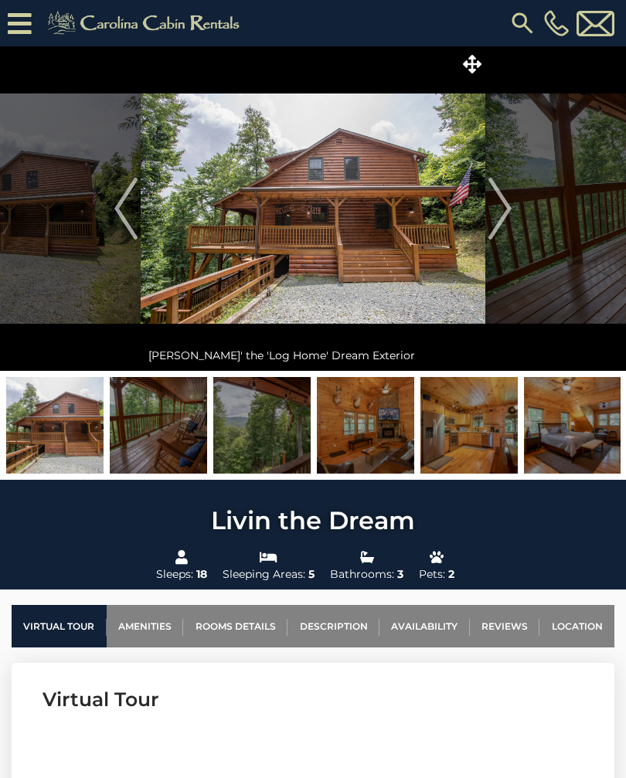
click at [494, 205] on img "Next" at bounding box center [500, 209] width 23 height 62
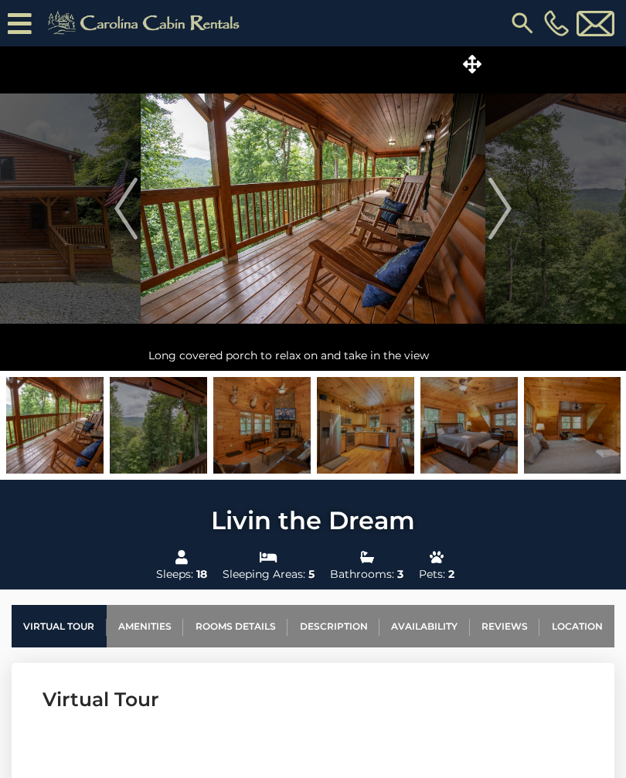
click at [498, 216] on img "Next" at bounding box center [500, 209] width 23 height 62
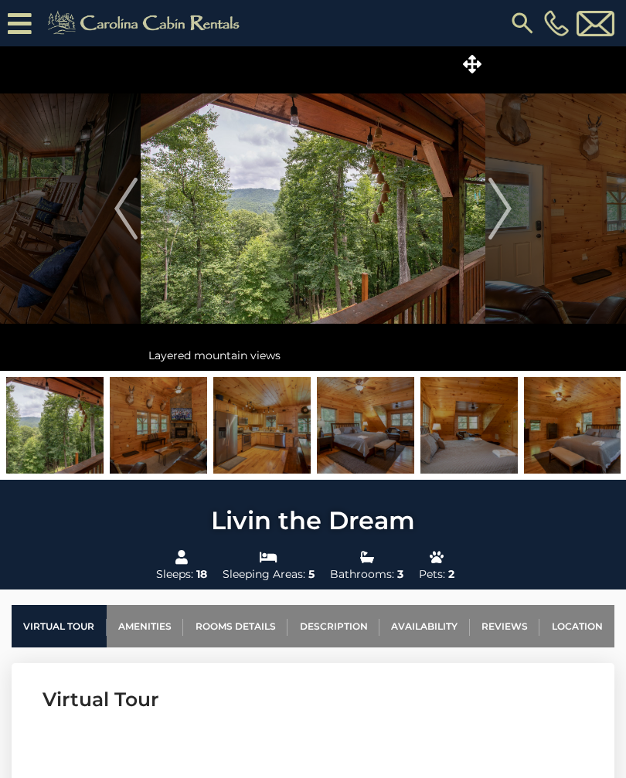
click at [506, 202] on img "Next" at bounding box center [500, 209] width 23 height 62
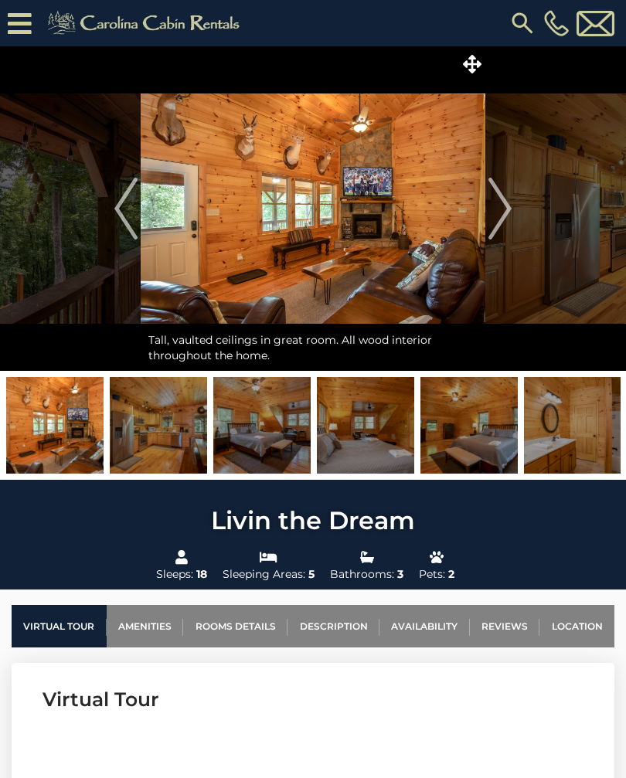
click at [500, 205] on img "Next" at bounding box center [500, 209] width 23 height 62
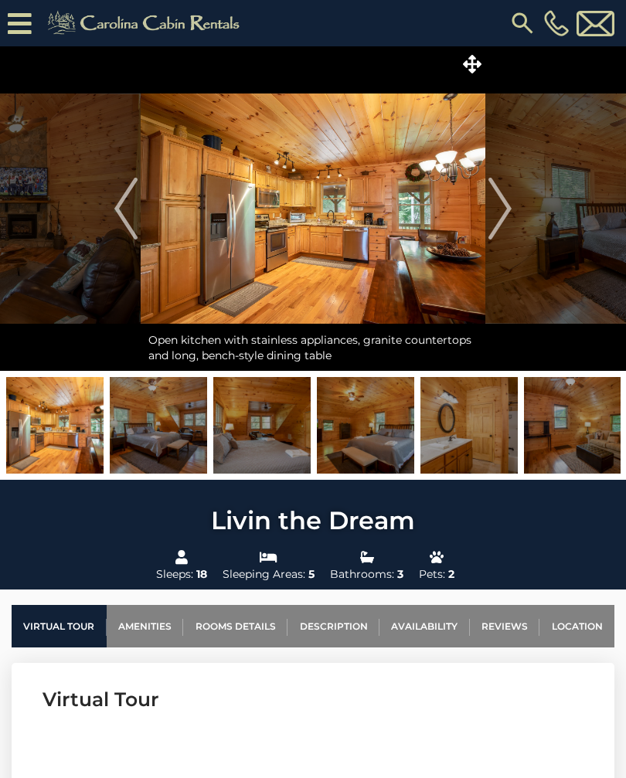
click at [501, 219] on img "Next" at bounding box center [500, 209] width 23 height 62
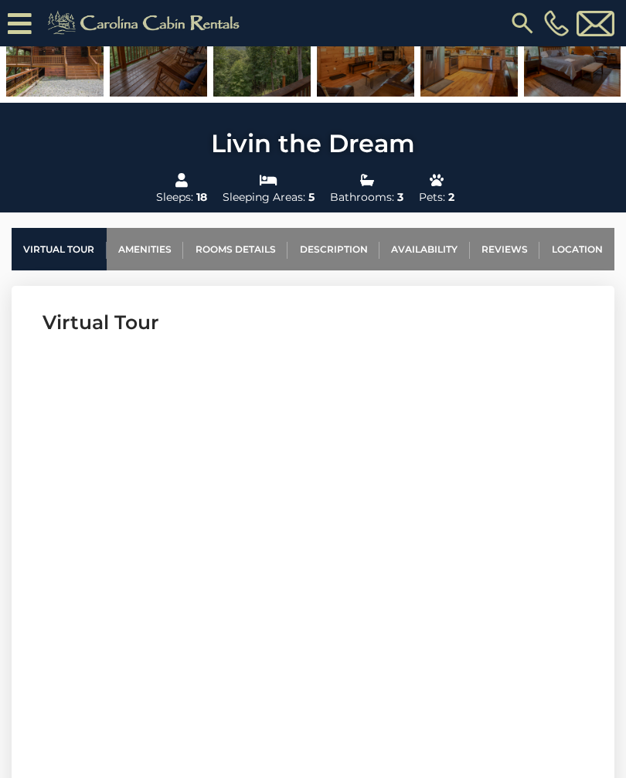
scroll to position [410, 0]
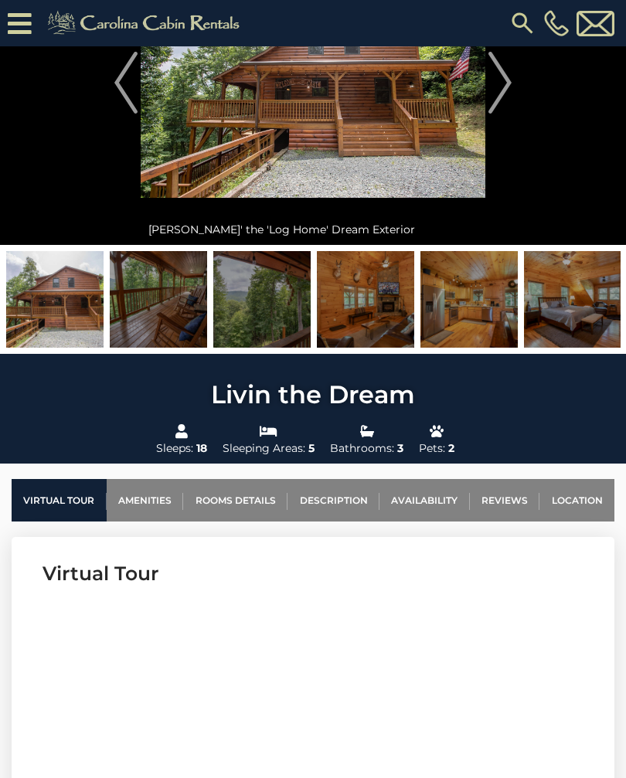
scroll to position [156, 0]
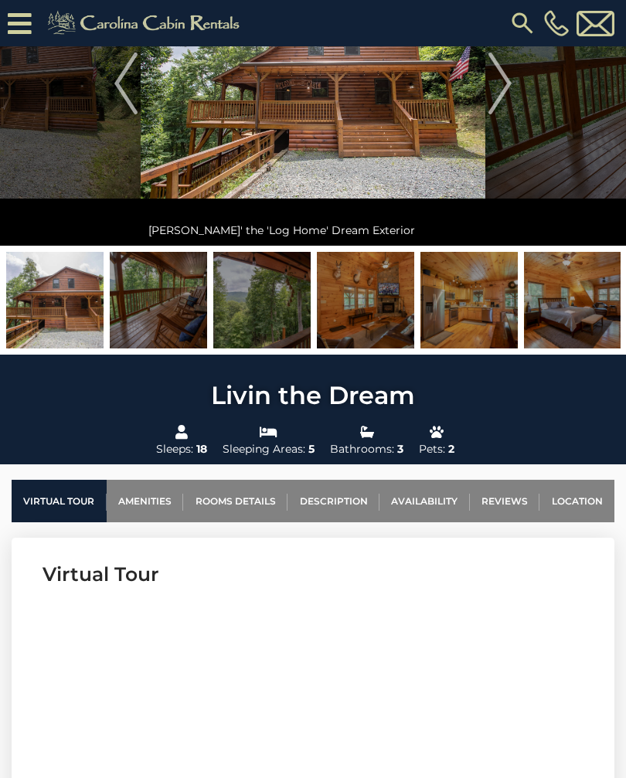
click at [440, 492] on link "Availability" at bounding box center [425, 501] width 90 height 43
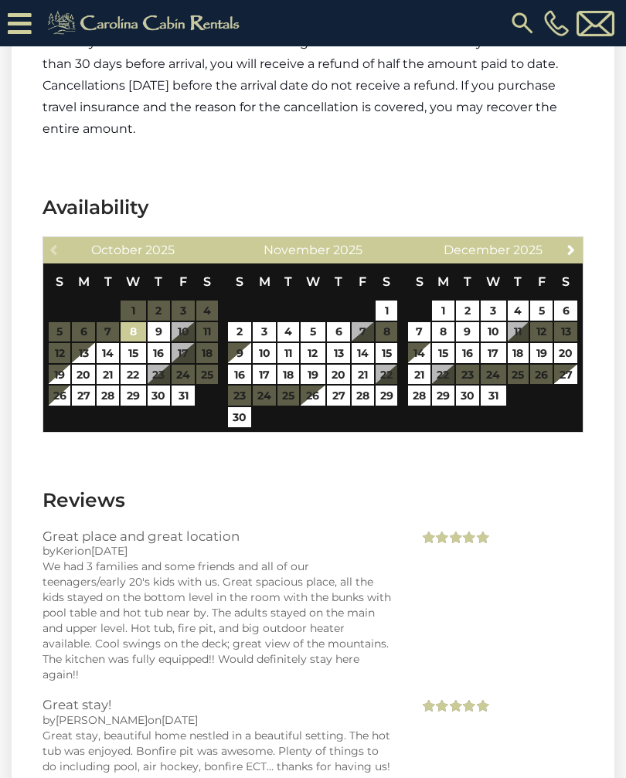
scroll to position [2825, 0]
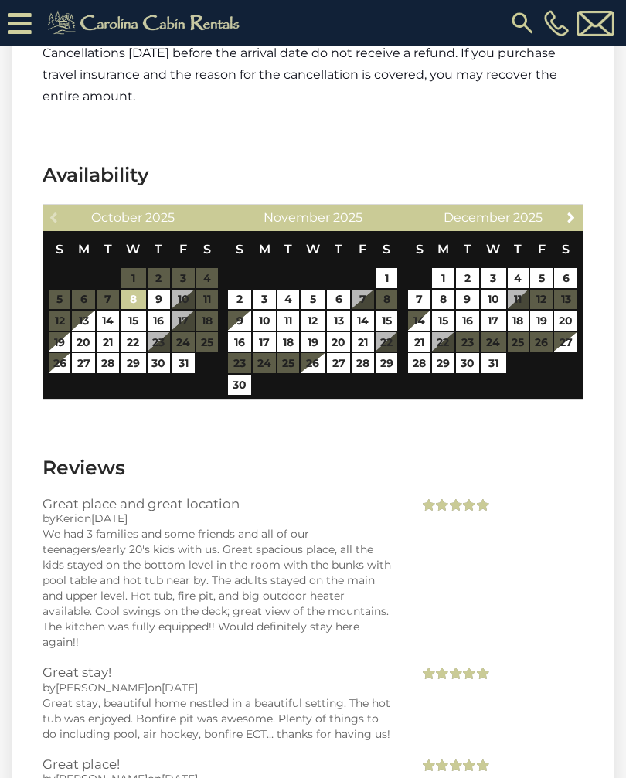
click at [581, 205] on div "Next December 2025" at bounding box center [493, 218] width 180 height 26
click at [570, 211] on span "Next" at bounding box center [571, 217] width 12 height 12
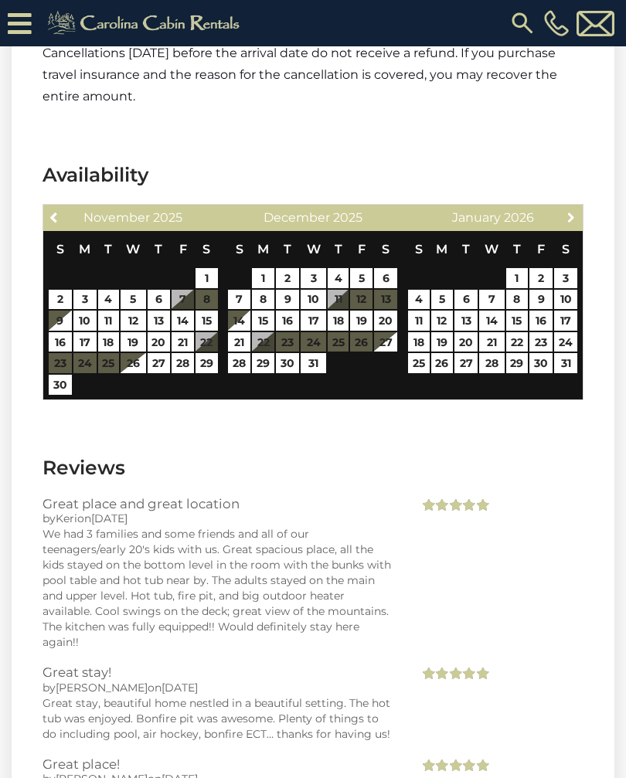
click at [577, 211] on span "Next" at bounding box center [571, 217] width 12 height 12
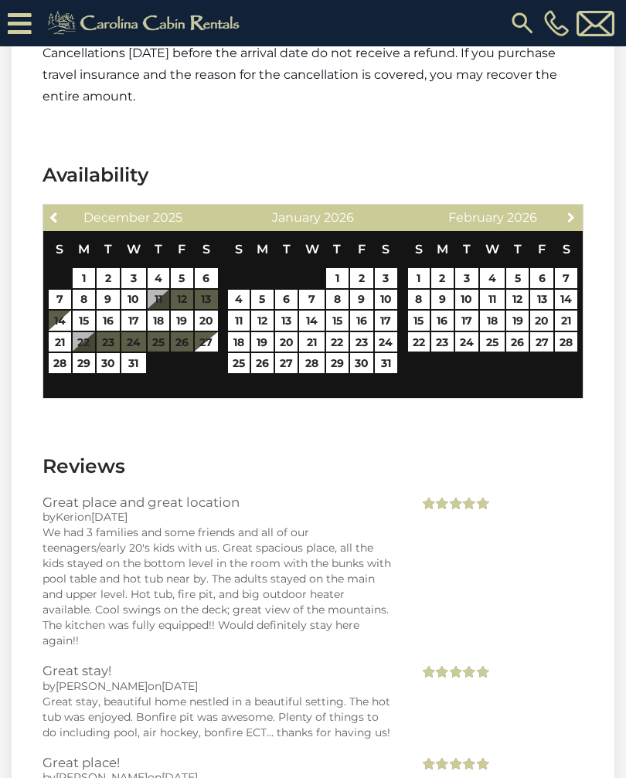
click at [579, 207] on link "Next" at bounding box center [571, 216] width 19 height 19
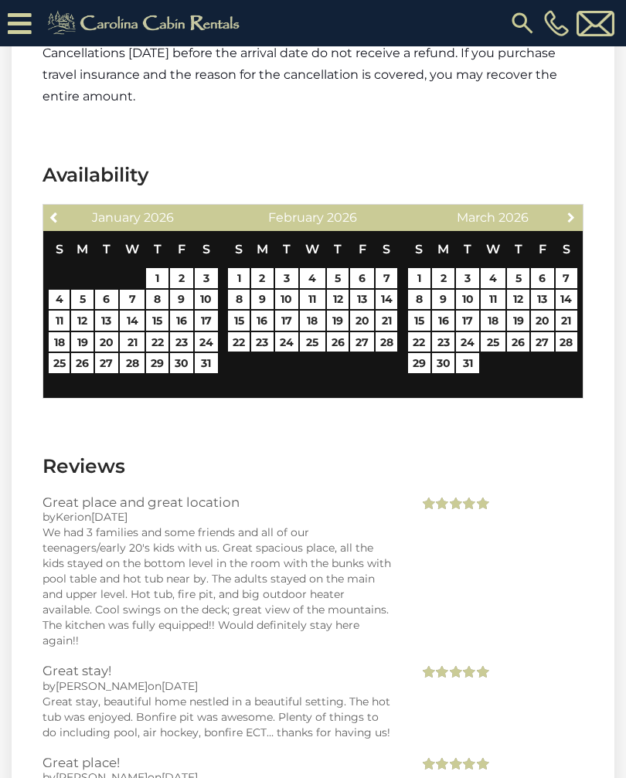
click at [570, 211] on span "Next" at bounding box center [571, 217] width 12 height 12
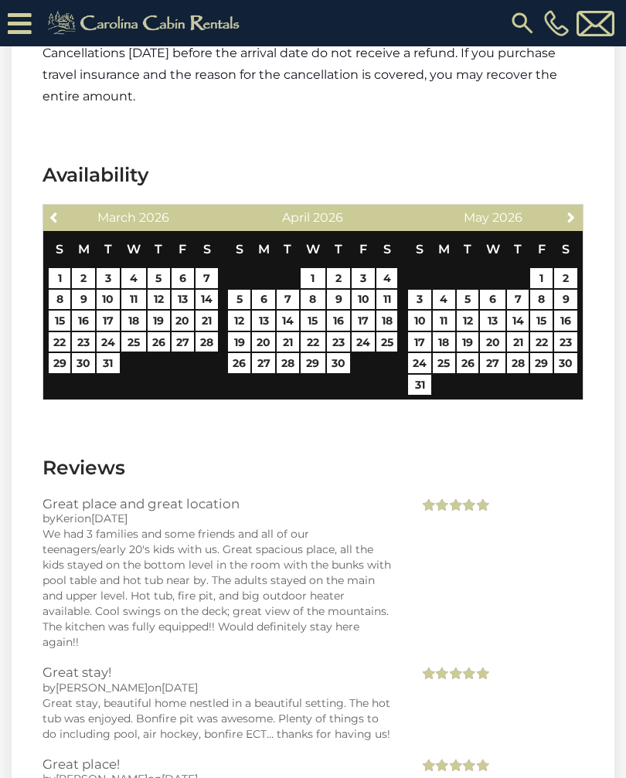
click at [574, 207] on link "Next" at bounding box center [571, 216] width 19 height 19
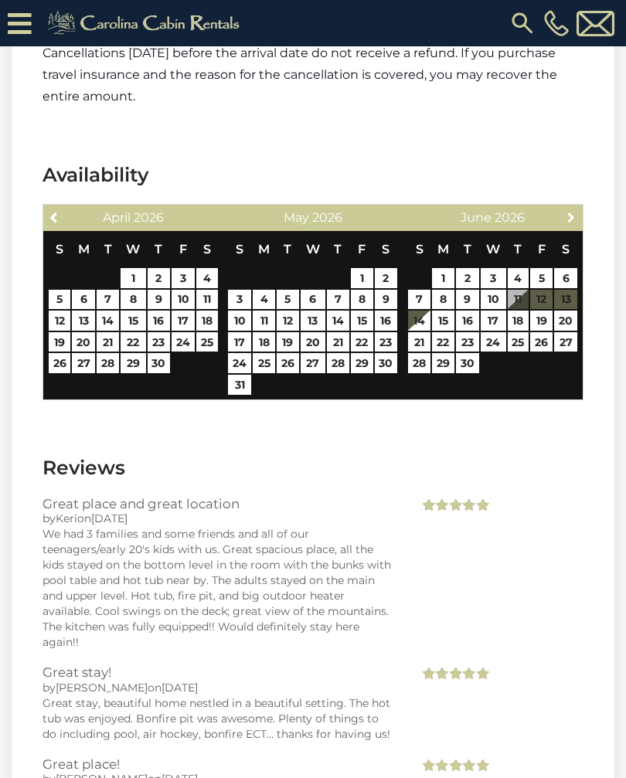
click at [575, 211] on span "Next" at bounding box center [571, 217] width 12 height 12
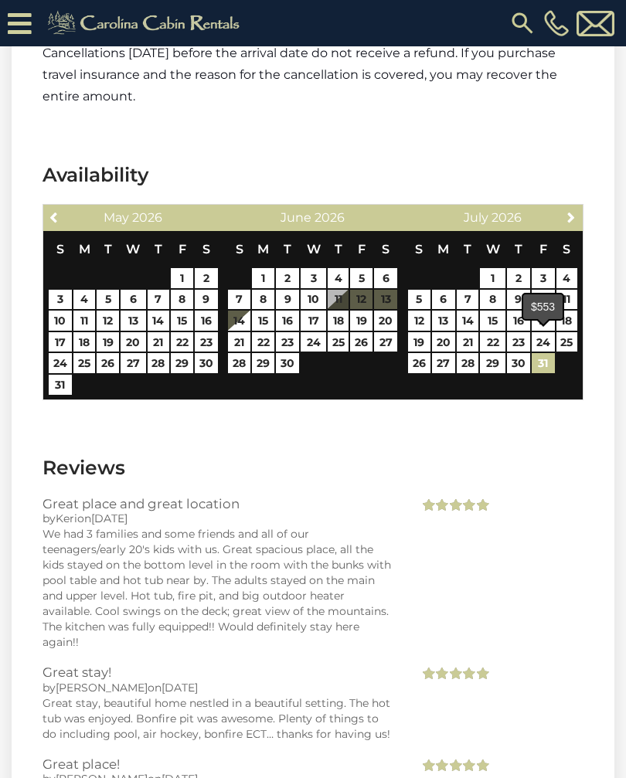
click at [543, 353] on link "31" at bounding box center [543, 363] width 23 height 20
type input "**********"
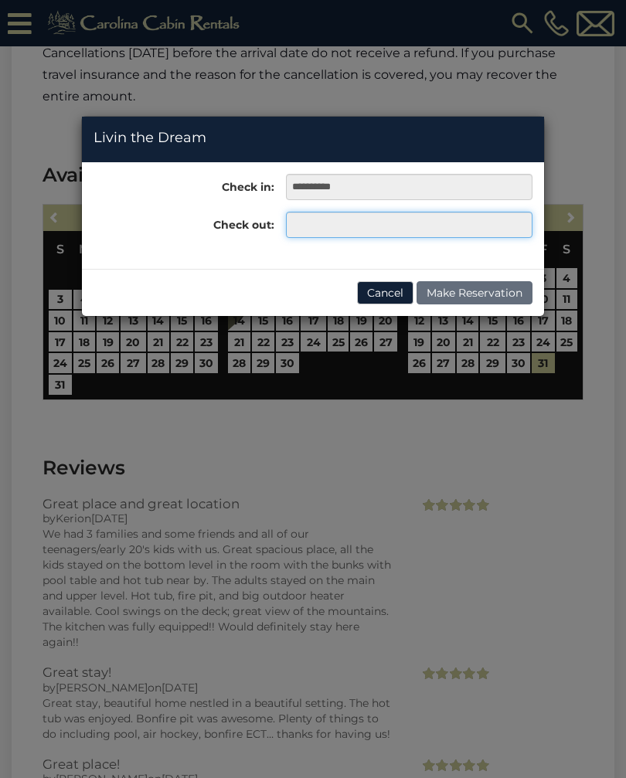
click at [307, 220] on input "text" at bounding box center [409, 225] width 247 height 26
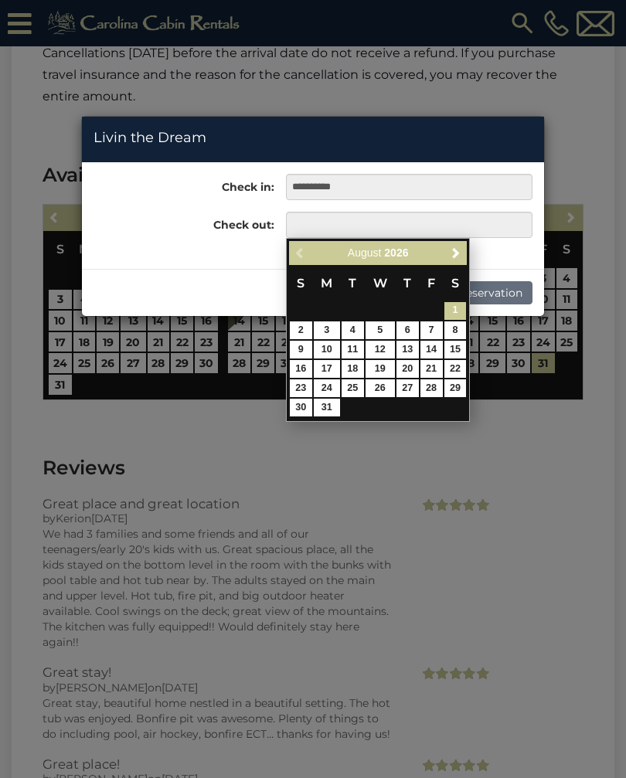
click at [433, 331] on link "7" at bounding box center [432, 331] width 22 height 18
type input "**********"
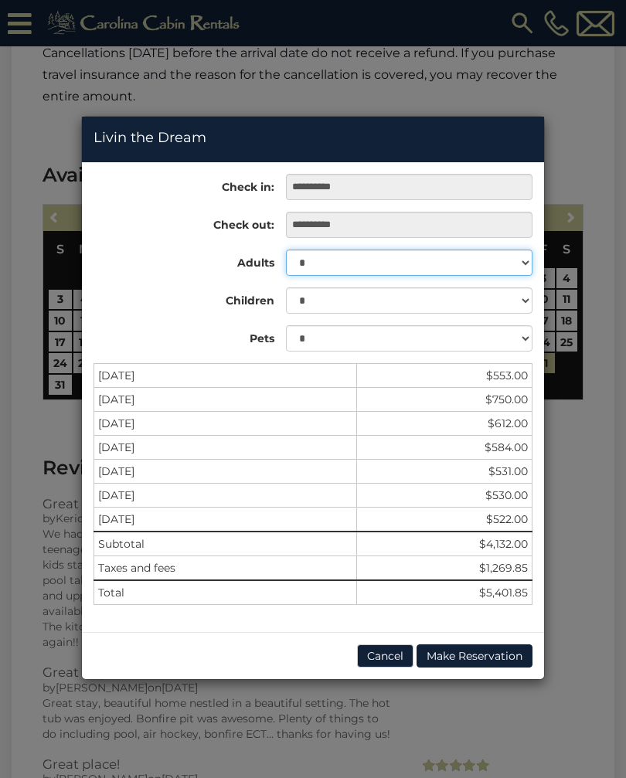
click at [526, 258] on select "* * * * * * * * * ** ** ** ** ** ** ** ** **" at bounding box center [409, 263] width 247 height 26
click at [523, 260] on select "* * * * * * * * * ** ** ** ** ** ** ** ** **" at bounding box center [409, 263] width 247 height 26
select select "**"
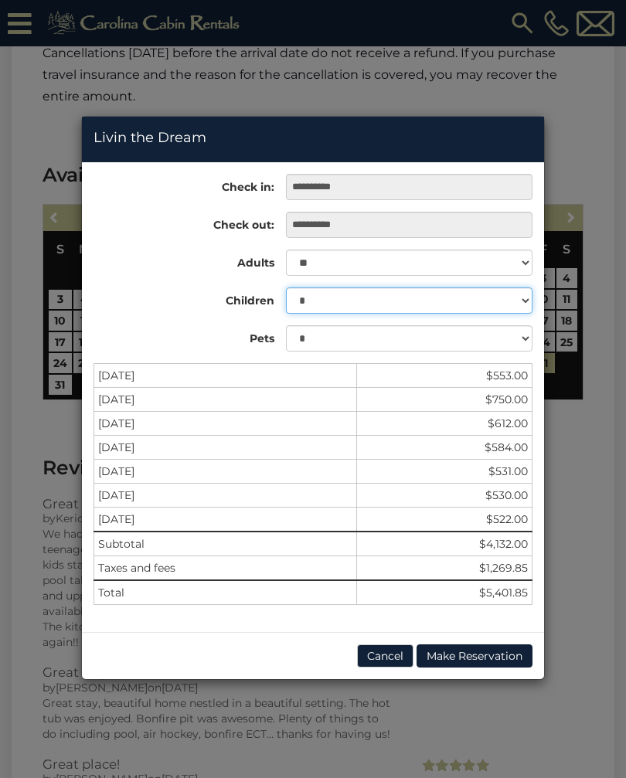
click at [528, 298] on select "* * * * * * * * * * ** ** ** ** ** ** ** ** **" at bounding box center [409, 301] width 247 height 26
select select "*"
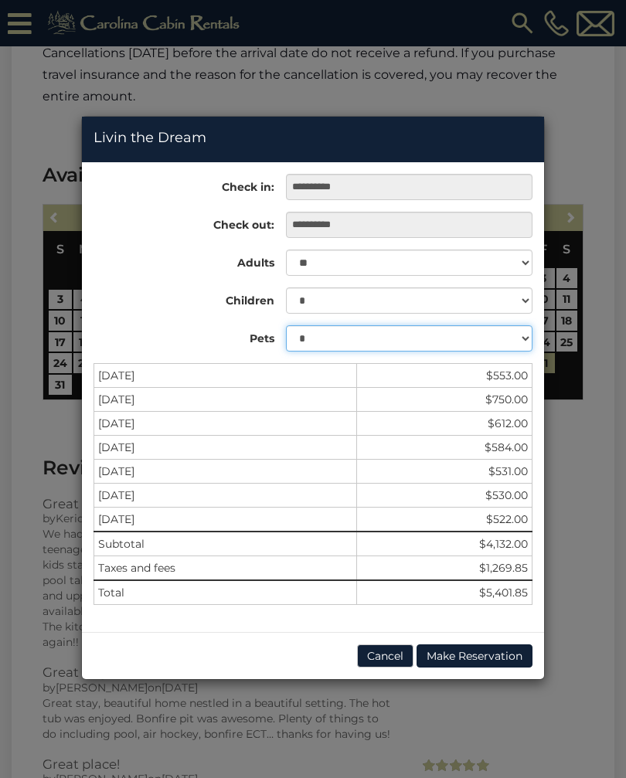
click at [530, 329] on select "* * *" at bounding box center [409, 338] width 247 height 26
select select "*"
click at [353, 79] on div "**********" at bounding box center [313, 389] width 626 height 778
